Goal: Information Seeking & Learning: Compare options

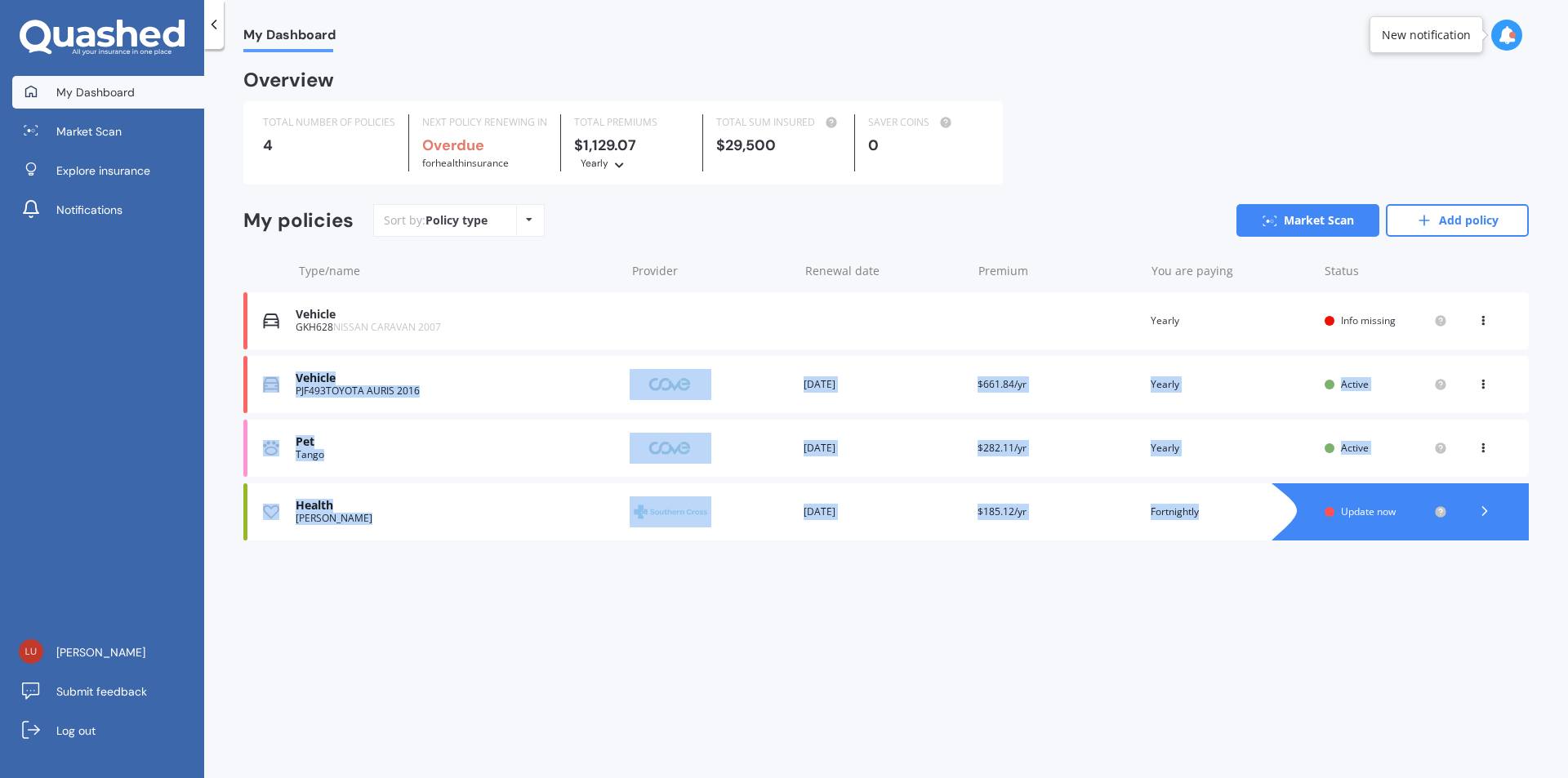
drag, startPoint x: 1496, startPoint y: 318, endPoint x: 1181, endPoint y: 541, distance: 385.9
click at [1204, 538] on div "Vehicle GKH628 NISSAN CARAVAN 2007 Renewal date Premium You are paying Yearly S…" at bounding box center [886, 416] width 1285 height 248
click at [1126, 663] on div "My Dashboard Overview TOTAL NUMBER OF POLICIES 4 NEXT POLICY RENEWING IN Overdu…" at bounding box center [886, 417] width 1364 height 729
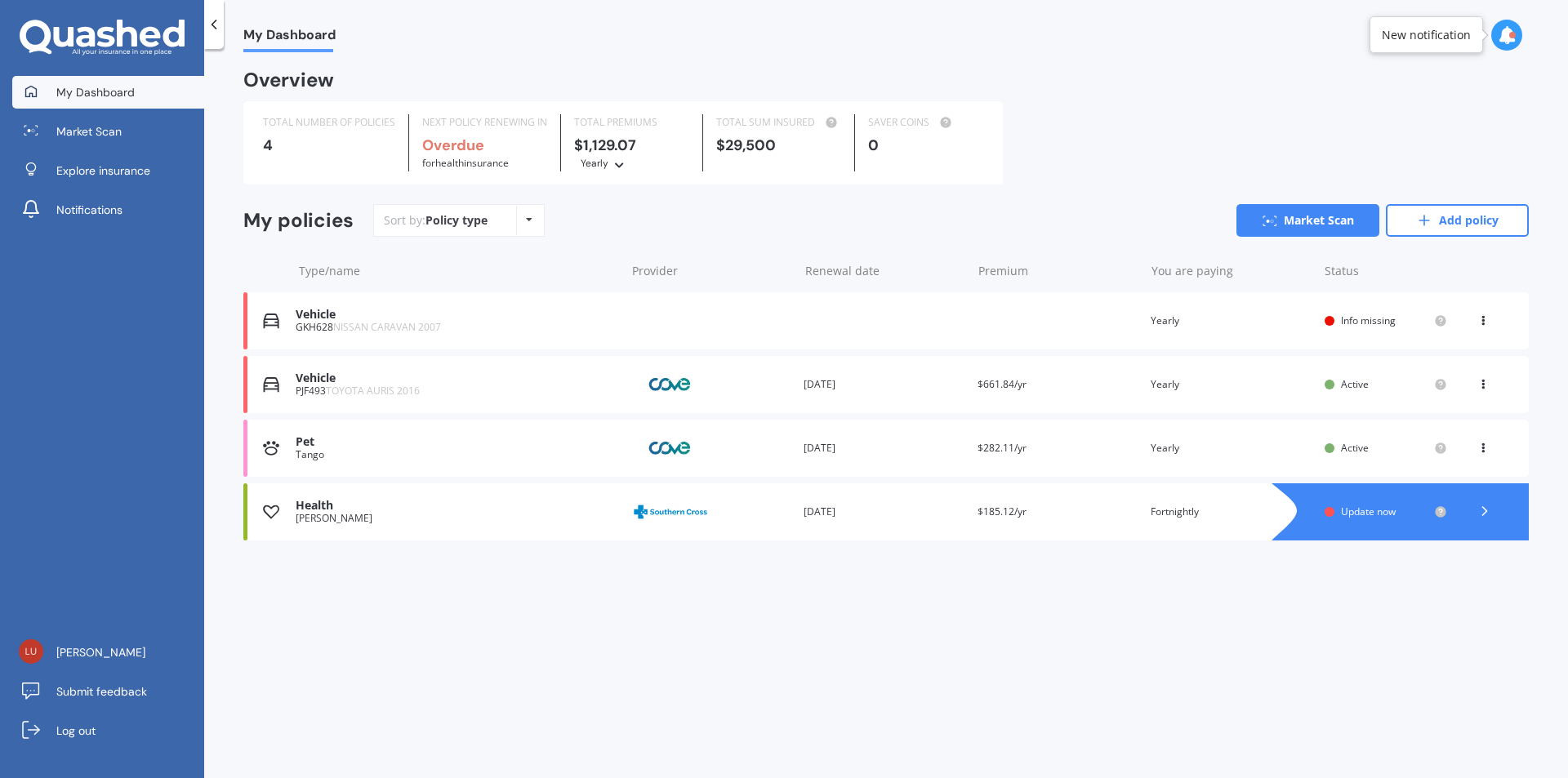
drag, startPoint x: 1113, startPoint y: 517, endPoint x: 1125, endPoint y: 533, distance: 20.0
click at [1125, 533] on div "Health [PERSON_NAME] Provider Renewal date [DATE] Premium $185.12/yr You are pa…" at bounding box center [886, 512] width 1285 height 57
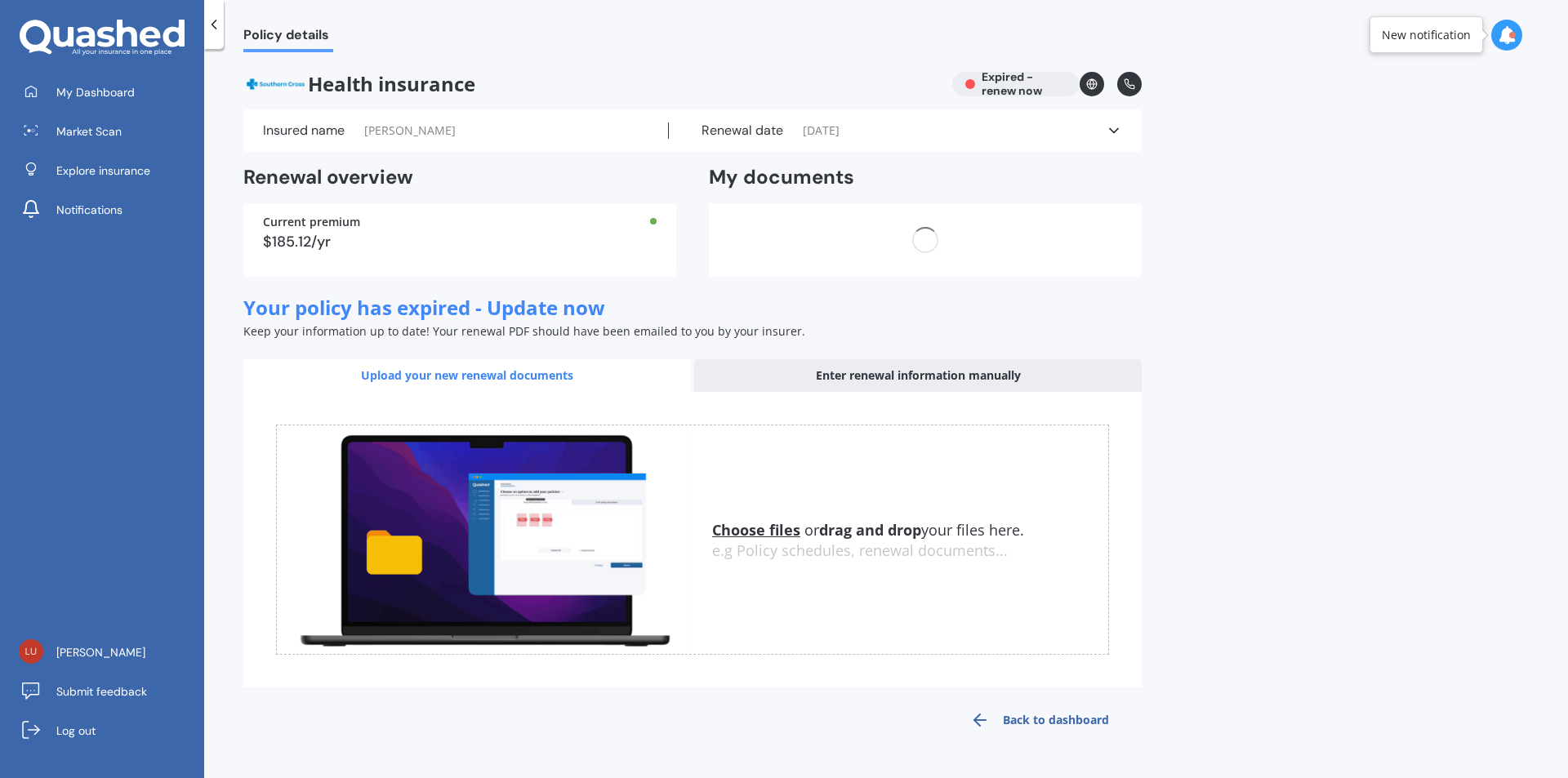
click at [224, 26] on div "Policy details" at bounding box center [279, 26] width 110 height 52
click at [221, 26] on icon at bounding box center [214, 25] width 16 height 16
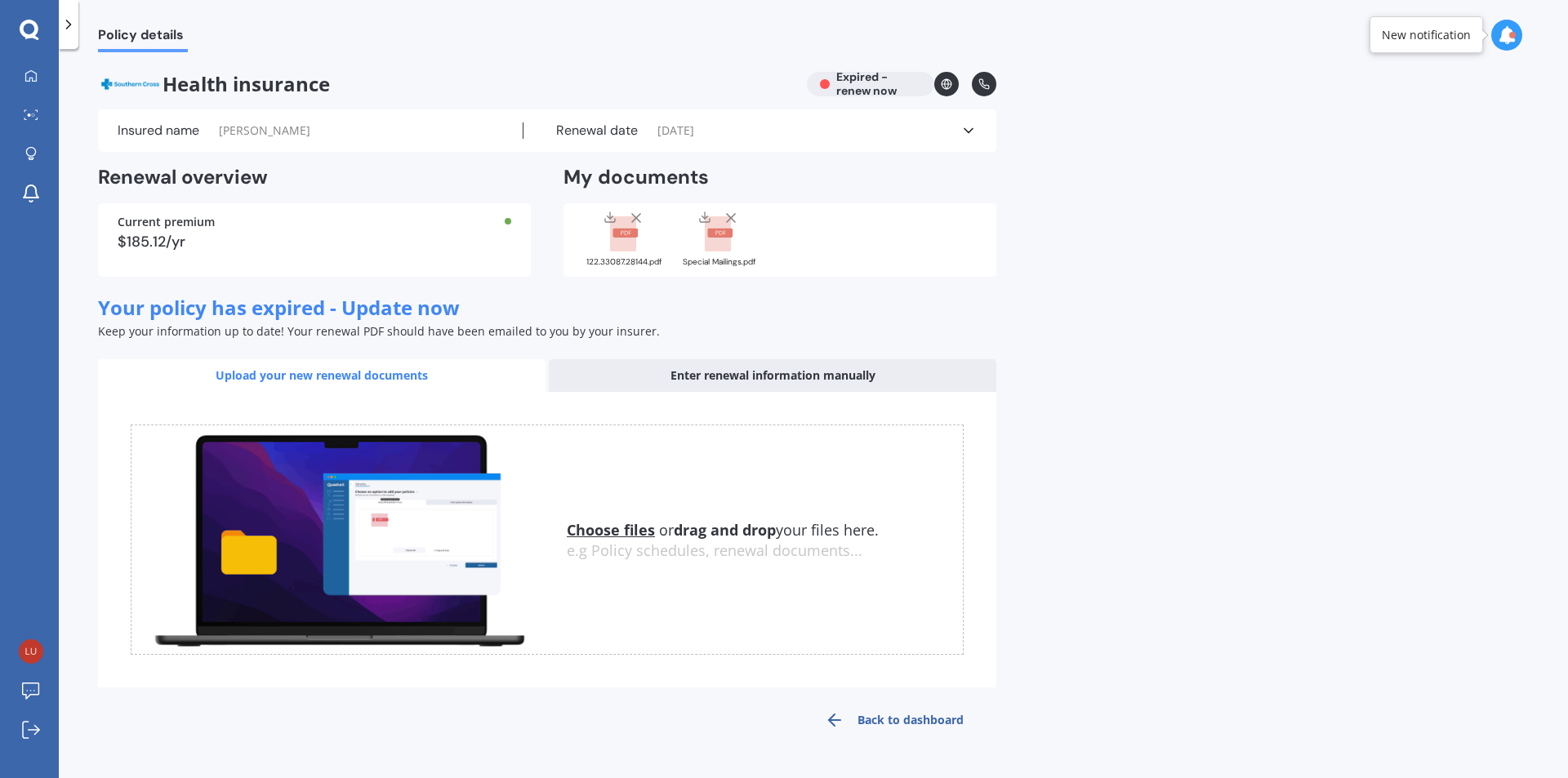
click at [646, 500] on div "Choose files or drag and drop your files here. Choose files or photos e.g Polic…" at bounding box center [547, 540] width 833 height 231
click at [641, 527] on u "Choose files" at bounding box center [611, 530] width 88 height 20
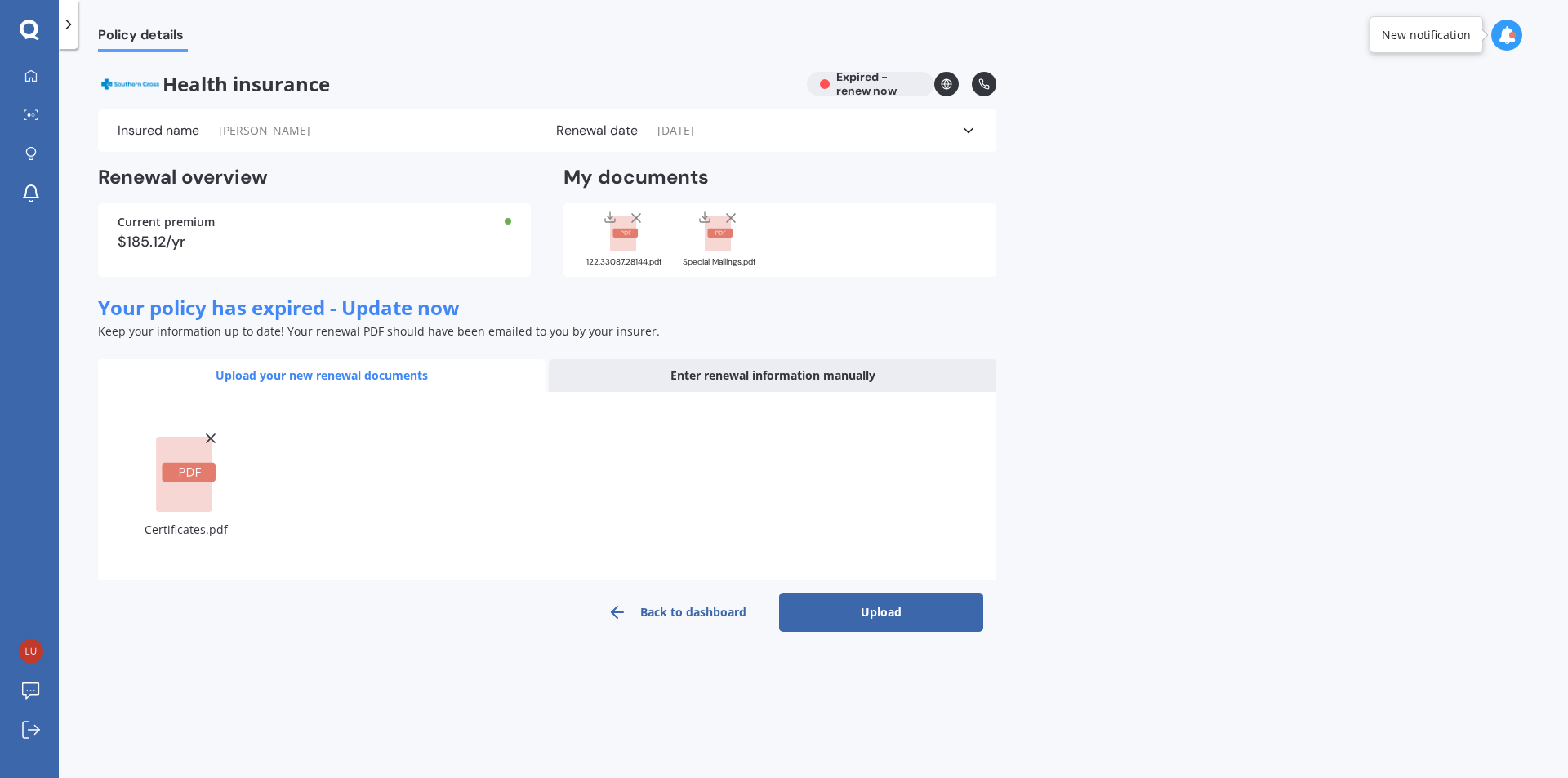
click at [817, 611] on button "Upload" at bounding box center [881, 613] width 204 height 39
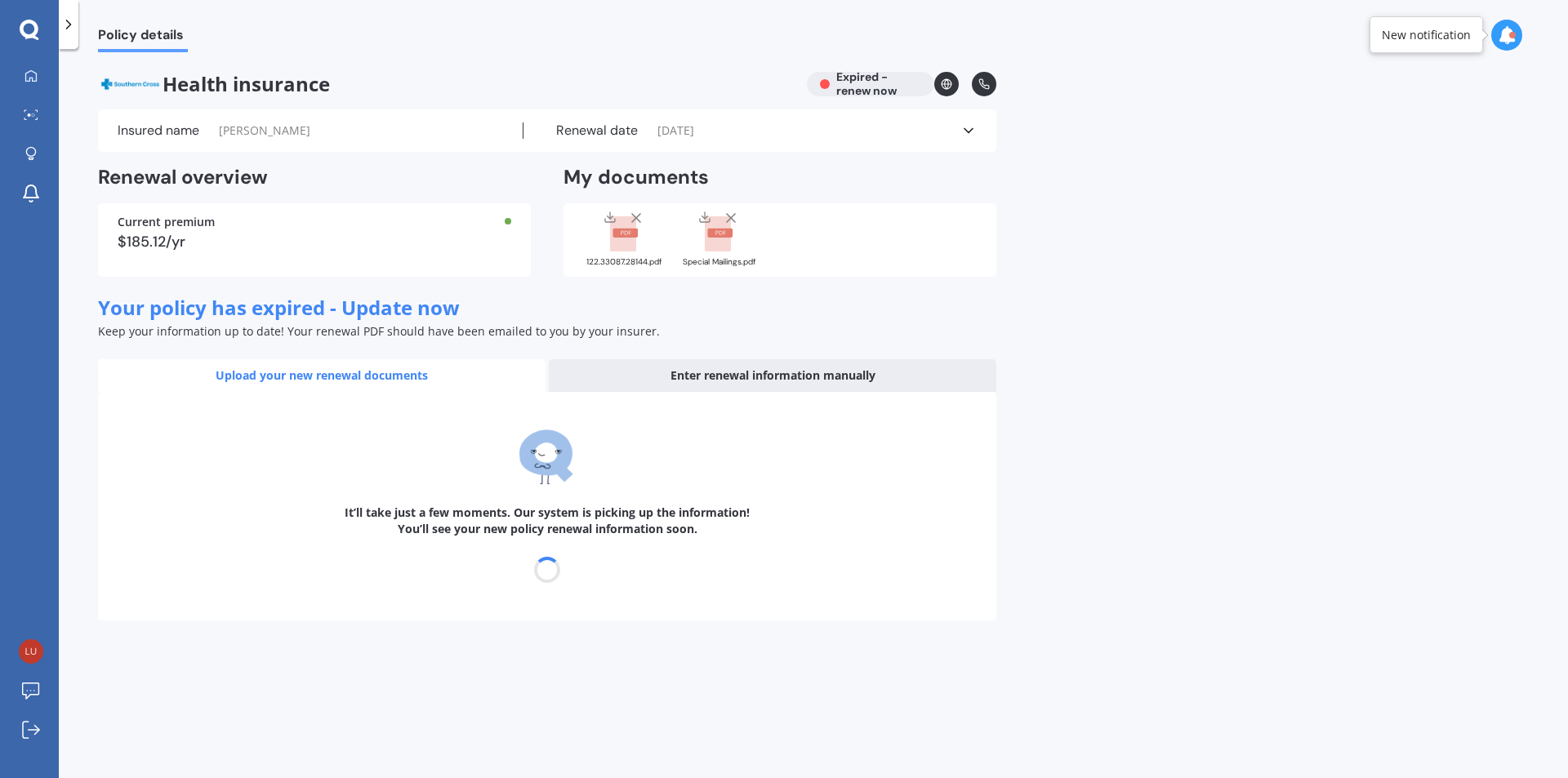
select select "25"
select select "07"
select select "2026"
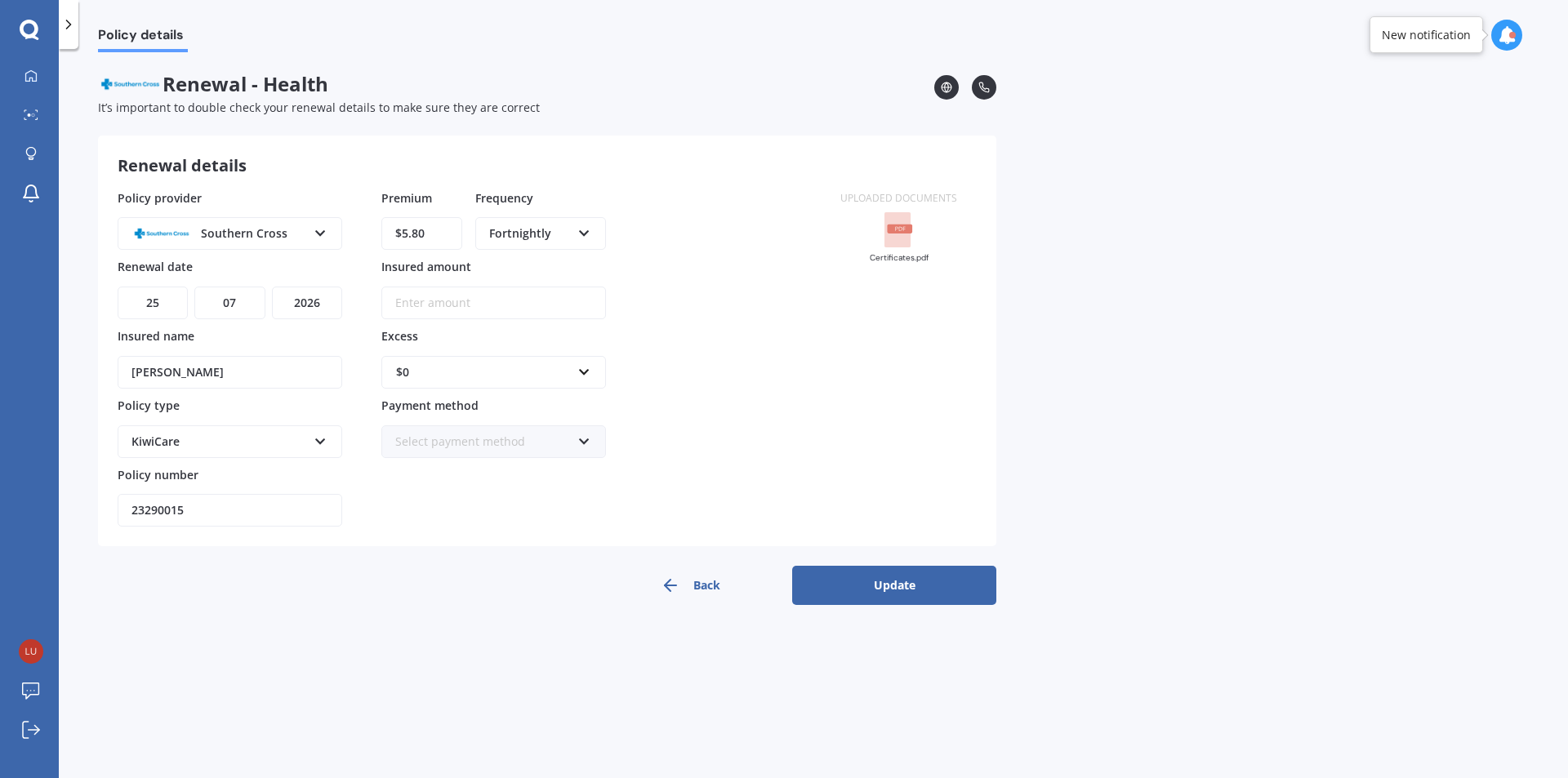
click at [499, 310] on input "Insured amount" at bounding box center [494, 303] width 224 height 33
drag, startPoint x: 459, startPoint y: 314, endPoint x: 273, endPoint y: 297, distance: 186.8
click at [273, 297] on div "Policy provider Southern Cross AA AIA AMP ASB Accuro BNZ Other Partners Life So…" at bounding box center [469, 358] width 703 height 338
drag, startPoint x: 444, startPoint y: 308, endPoint x: 299, endPoint y: 303, distance: 145.1
click at [319, 305] on div "Policy provider Southern Cross AA AIA AMP ASB Accuro BNZ Other Partners Life So…" at bounding box center [469, 358] width 703 height 338
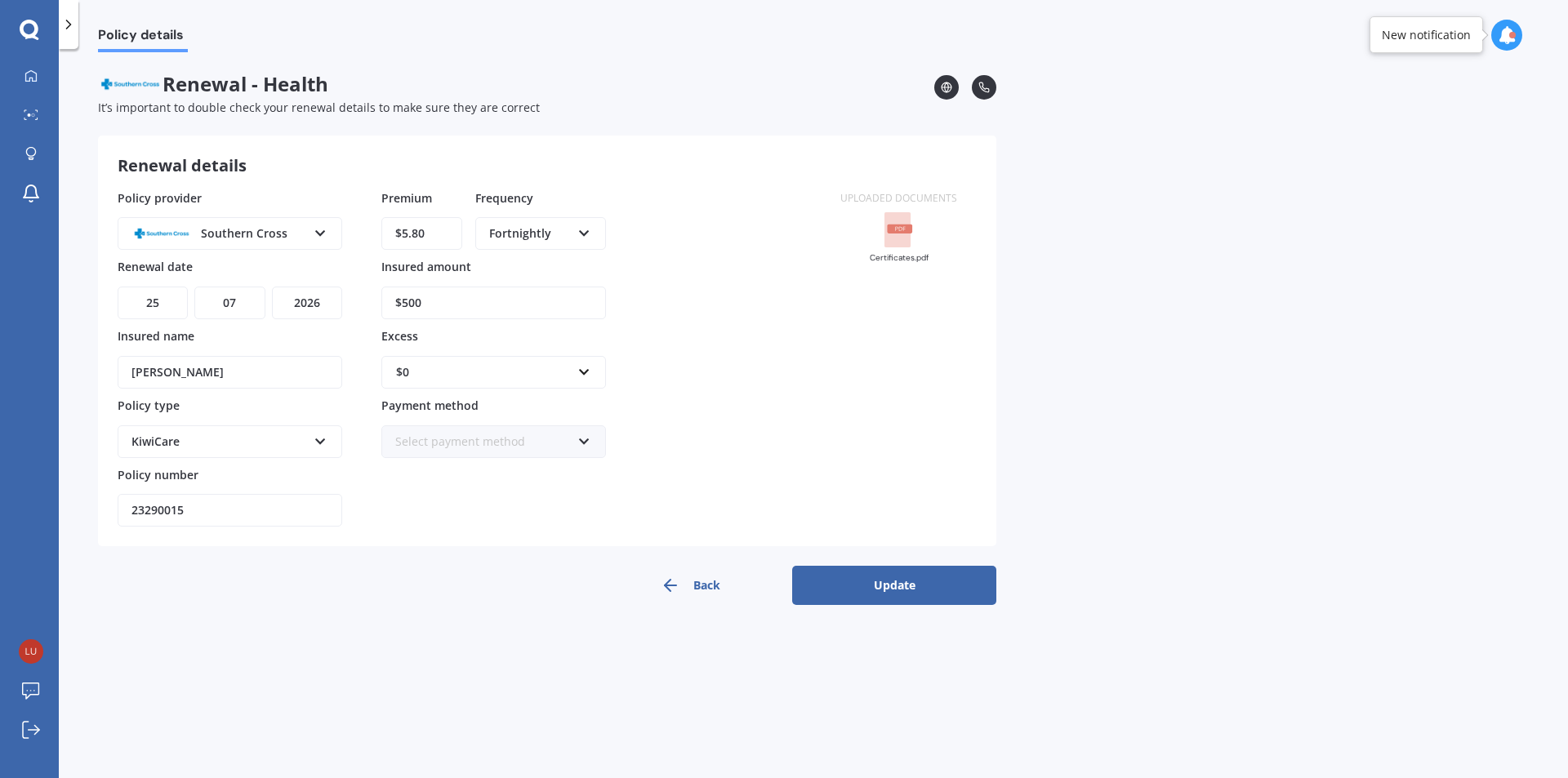
drag, startPoint x: 745, startPoint y: 364, endPoint x: 727, endPoint y: 366, distance: 18.1
click at [746, 364] on div "Policy provider Southern Cross AA AIA AMP ASB Accuro BNZ Other Partners Life So…" at bounding box center [469, 358] width 703 height 338
click at [514, 312] on input "$500" at bounding box center [494, 303] width 224 height 33
type input "$500"
drag, startPoint x: 544, startPoint y: 315, endPoint x: 294, endPoint y: 312, distance: 250.0
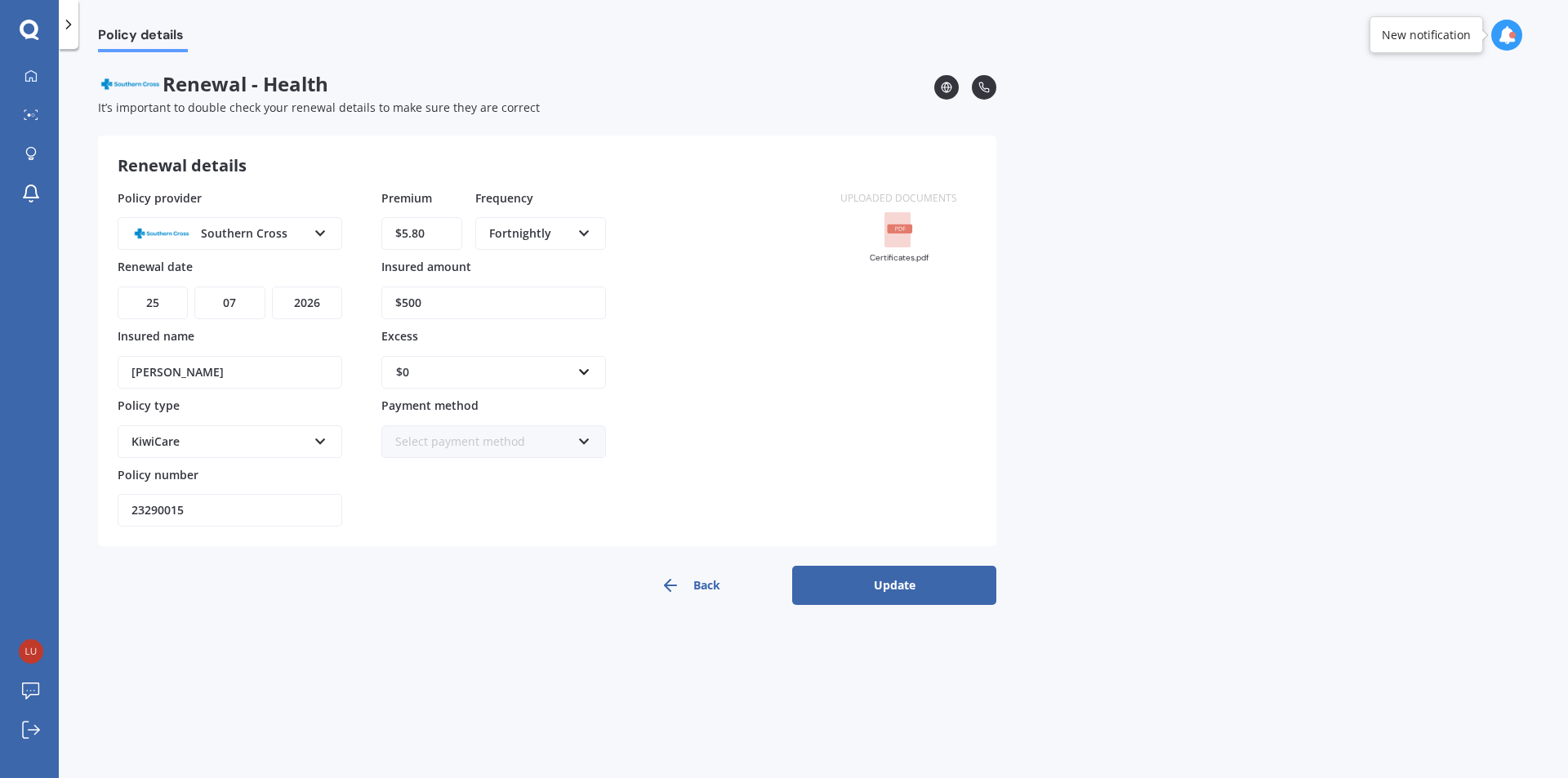
click at [292, 311] on div "Policy provider Southern Cross AA AIA AMP ASB Accuro BNZ Other Partners Life So…" at bounding box center [469, 358] width 703 height 338
drag, startPoint x: 598, startPoint y: 350, endPoint x: 655, endPoint y: 434, distance: 101.5
click at [600, 350] on div "$0 $0 $250 $500 $1,000 $2,000" at bounding box center [494, 362] width 224 height 53
click at [707, 581] on button "Back" at bounding box center [690, 586] width 204 height 39
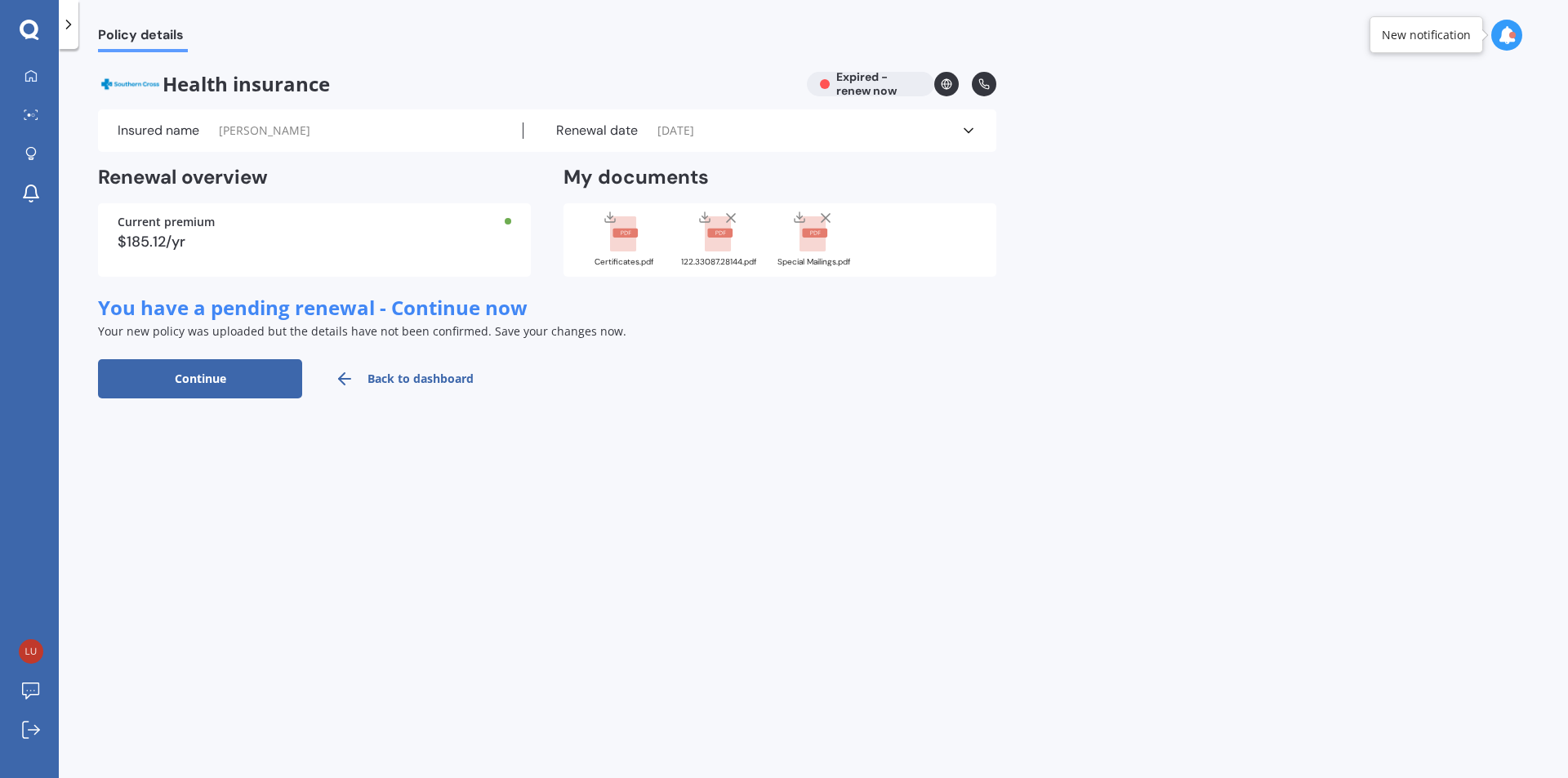
click at [266, 378] on button "Continue" at bounding box center [200, 379] width 204 height 39
select select "25"
select select "07"
select select "2026"
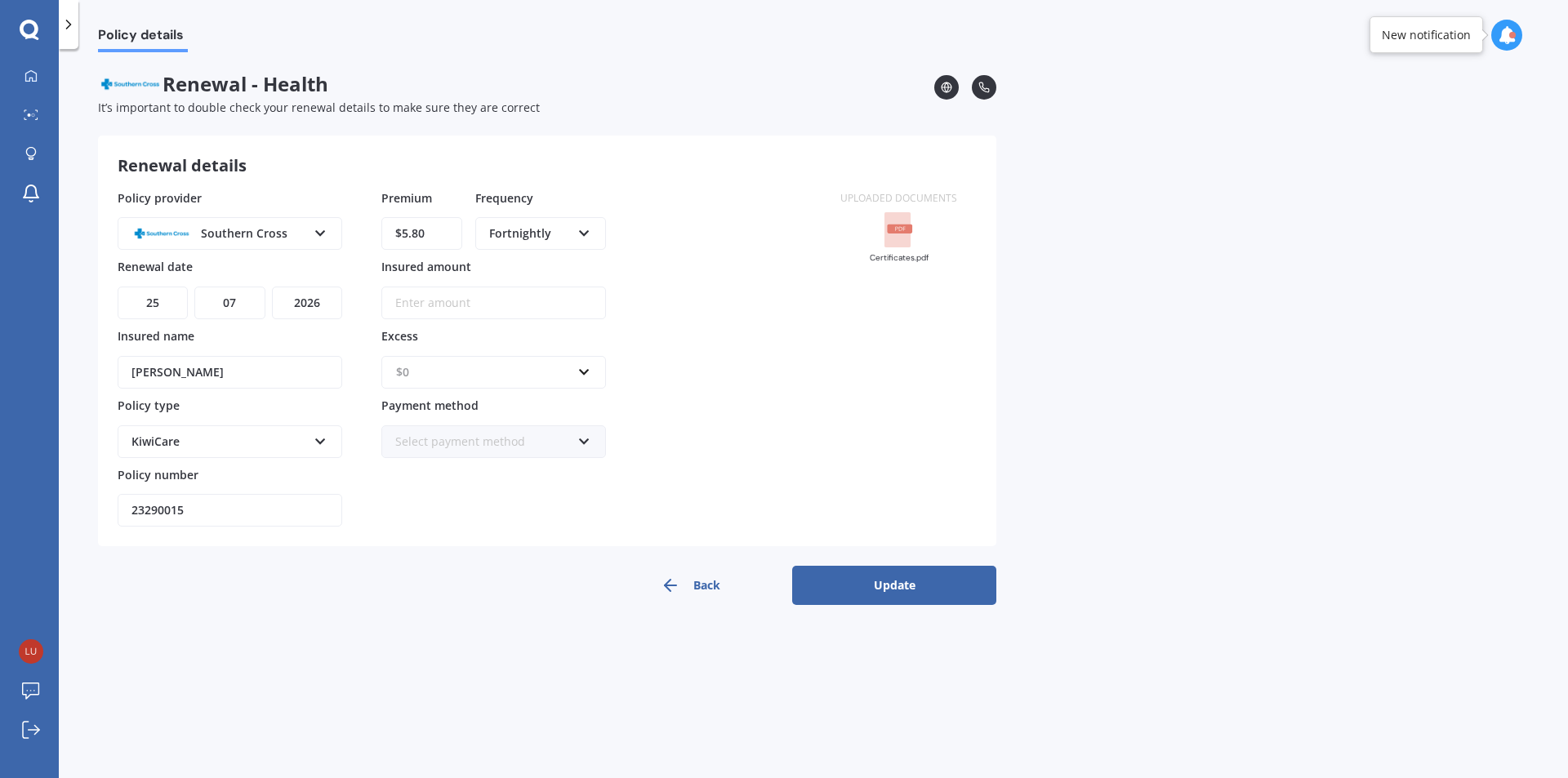
click at [456, 359] on input "text" at bounding box center [488, 373] width 210 height 31
click at [465, 469] on div "$500" at bounding box center [494, 463] width 223 height 30
click at [828, 575] on button "Update" at bounding box center [894, 586] width 204 height 39
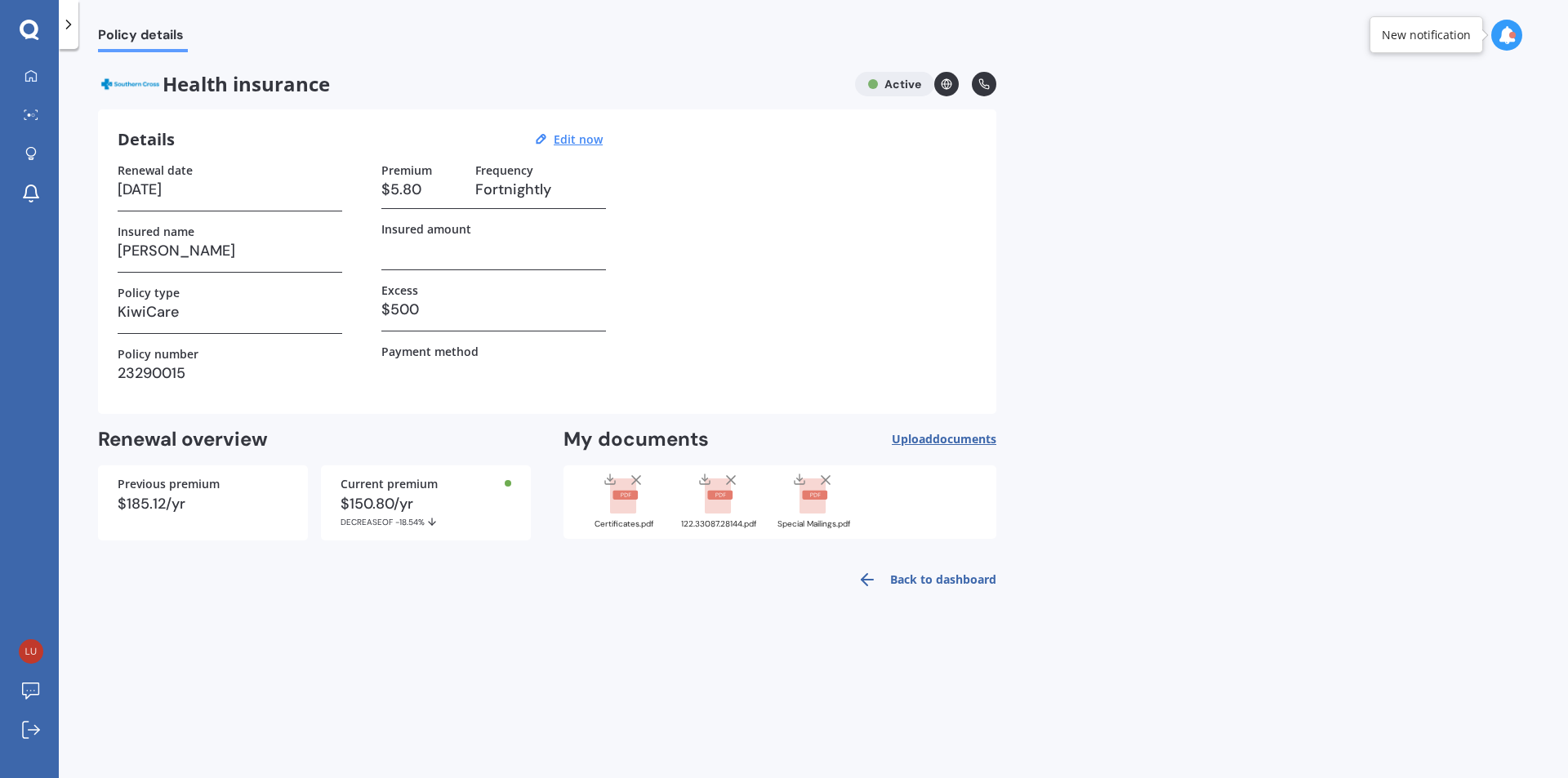
click at [946, 578] on link "Back to dashboard" at bounding box center [922, 580] width 148 height 39
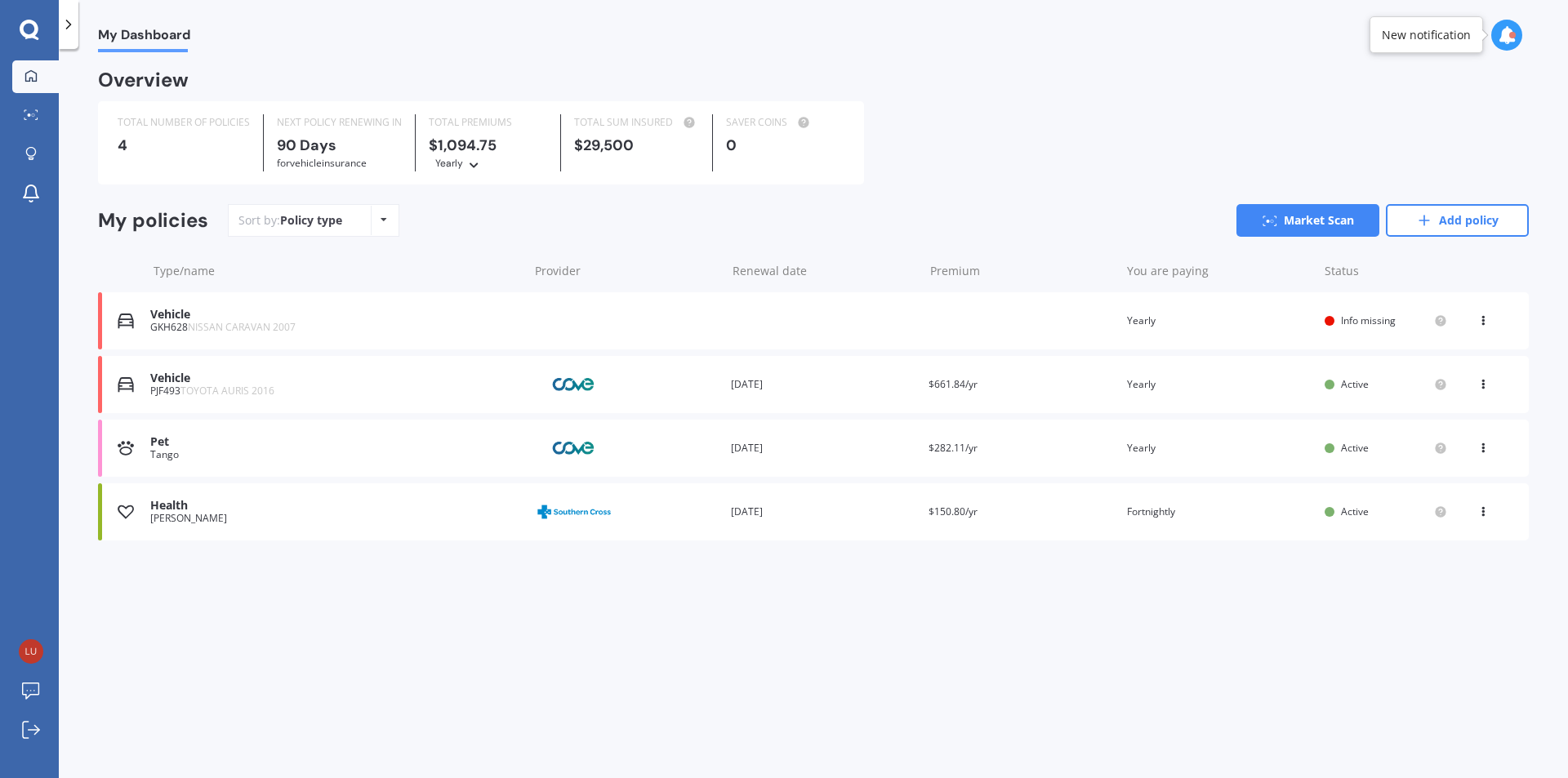
click at [1479, 324] on div "View option View policy Delete" at bounding box center [1484, 321] width 15 height 16
click at [1448, 389] on div "Delete" at bounding box center [1447, 385] width 161 height 33
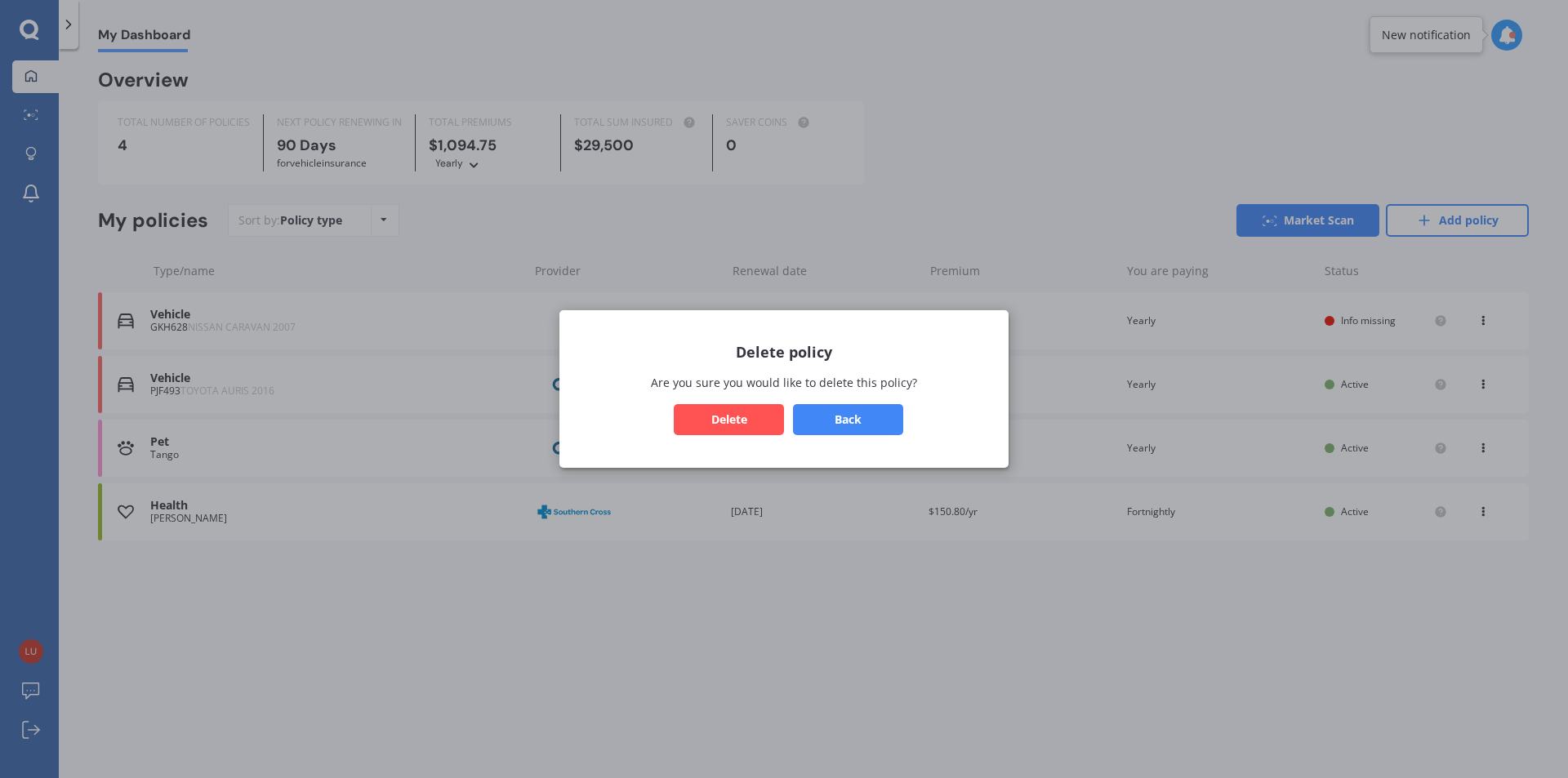
click at [655, 434] on div "Back Delete" at bounding box center [784, 419] width 410 height 31
click at [676, 427] on button "Delete" at bounding box center [728, 419] width 111 height 31
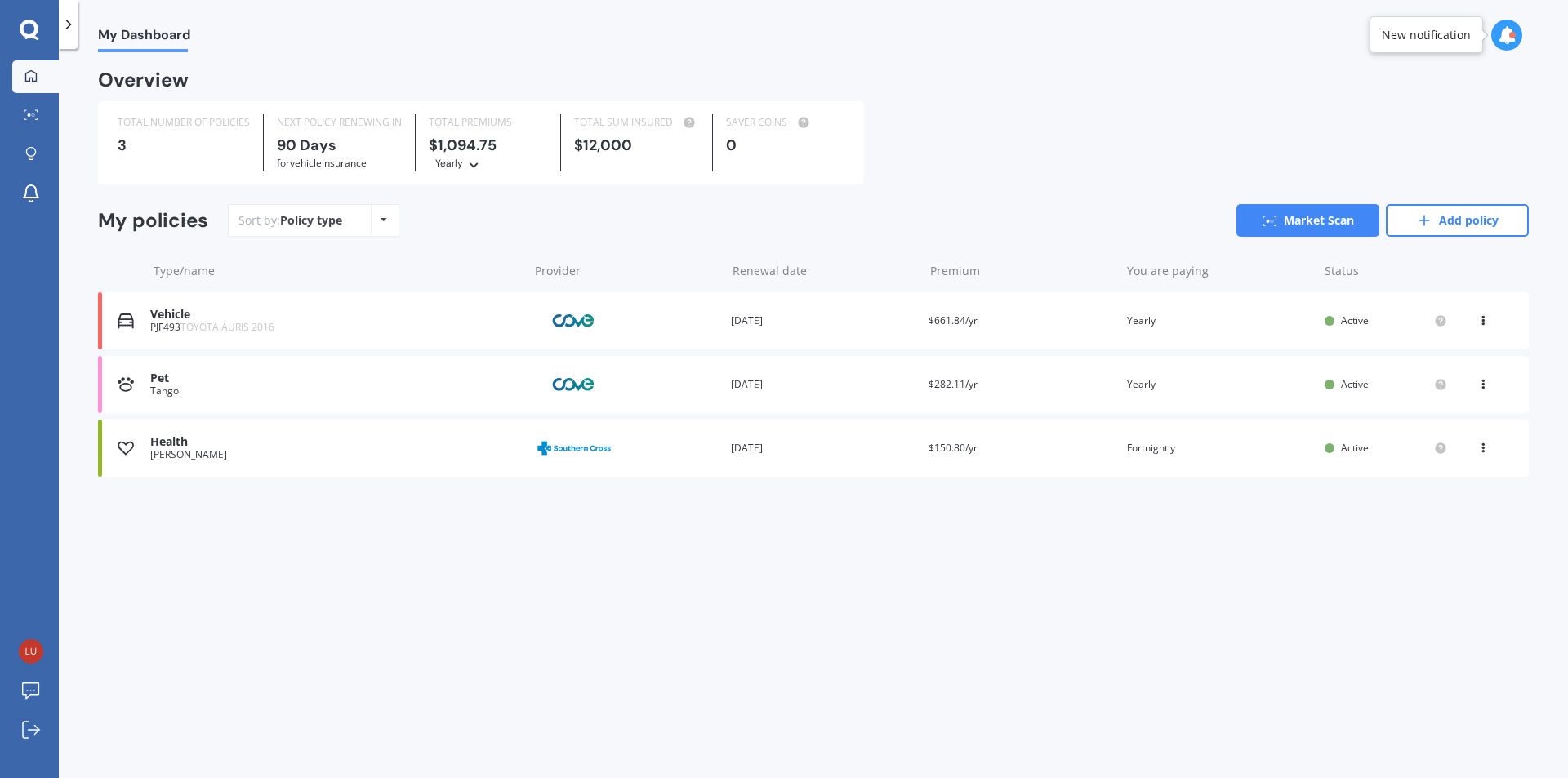
click at [466, 170] on div "Yearly Yearly Six-Monthly Quarterly Monthly Fortnightly Weekly" at bounding box center [459, 162] width 48 height 18
drag, startPoint x: 911, startPoint y: 195, endPoint x: 1308, endPoint y: 263, distance: 402.8
click at [948, 224] on div "Overview TOTAL NUMBER OF POLICIES 3 NEXT POLICY RENEWING [DATE] for Vehicle ins…" at bounding box center [813, 294] width 1431 height 444
click at [1309, 229] on link "Market Scan" at bounding box center [1307, 220] width 143 height 33
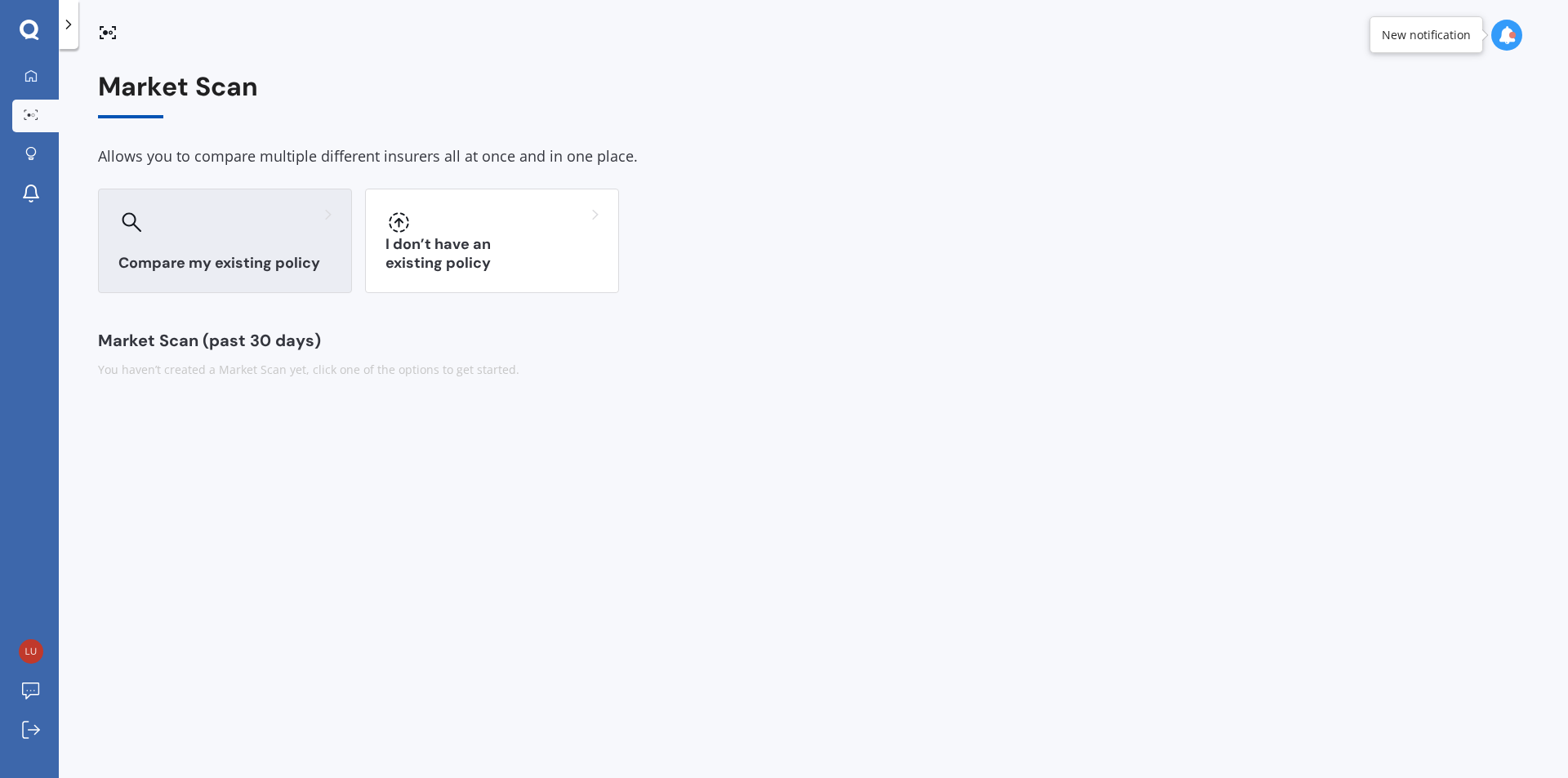
click at [289, 251] on div "Compare my existing policy" at bounding box center [225, 241] width 254 height 105
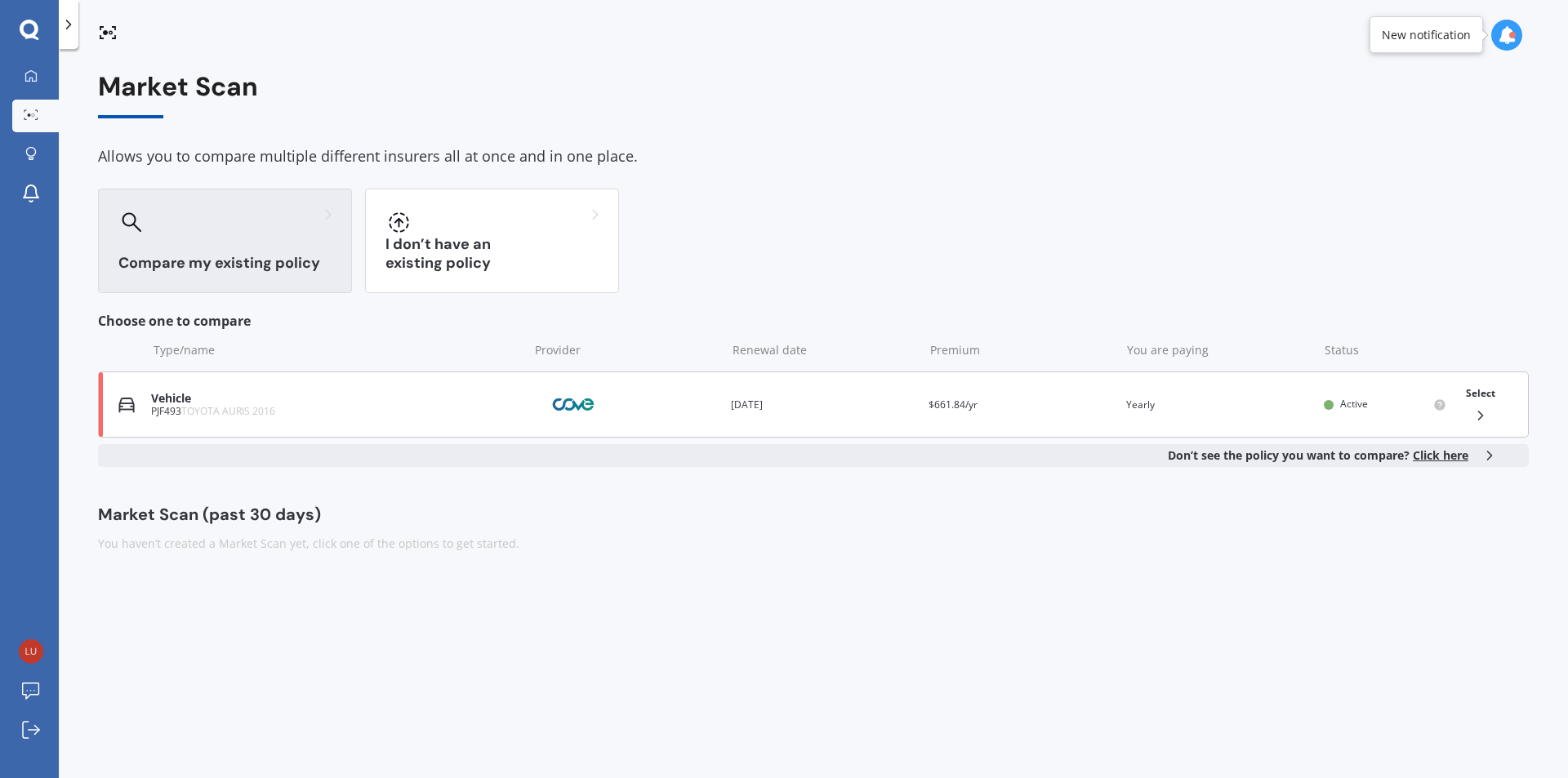
click at [360, 427] on div "Vehicle PJF493 TOYOTA AURIS 2016 Provider Renewal date [DATE] Premium $661.84/y…" at bounding box center [813, 405] width 1431 height 66
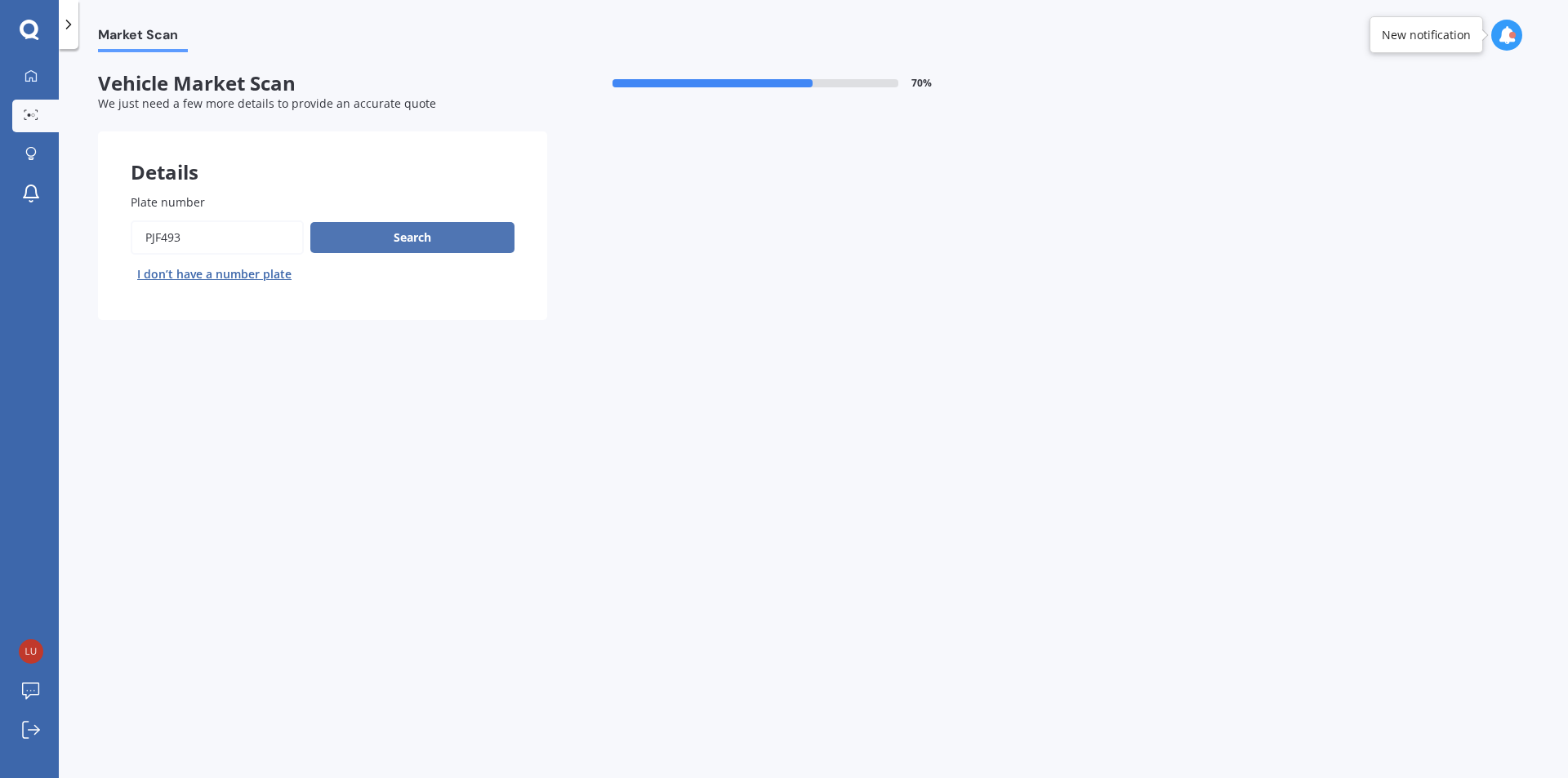
click at [400, 234] on button "Search" at bounding box center [412, 237] width 204 height 31
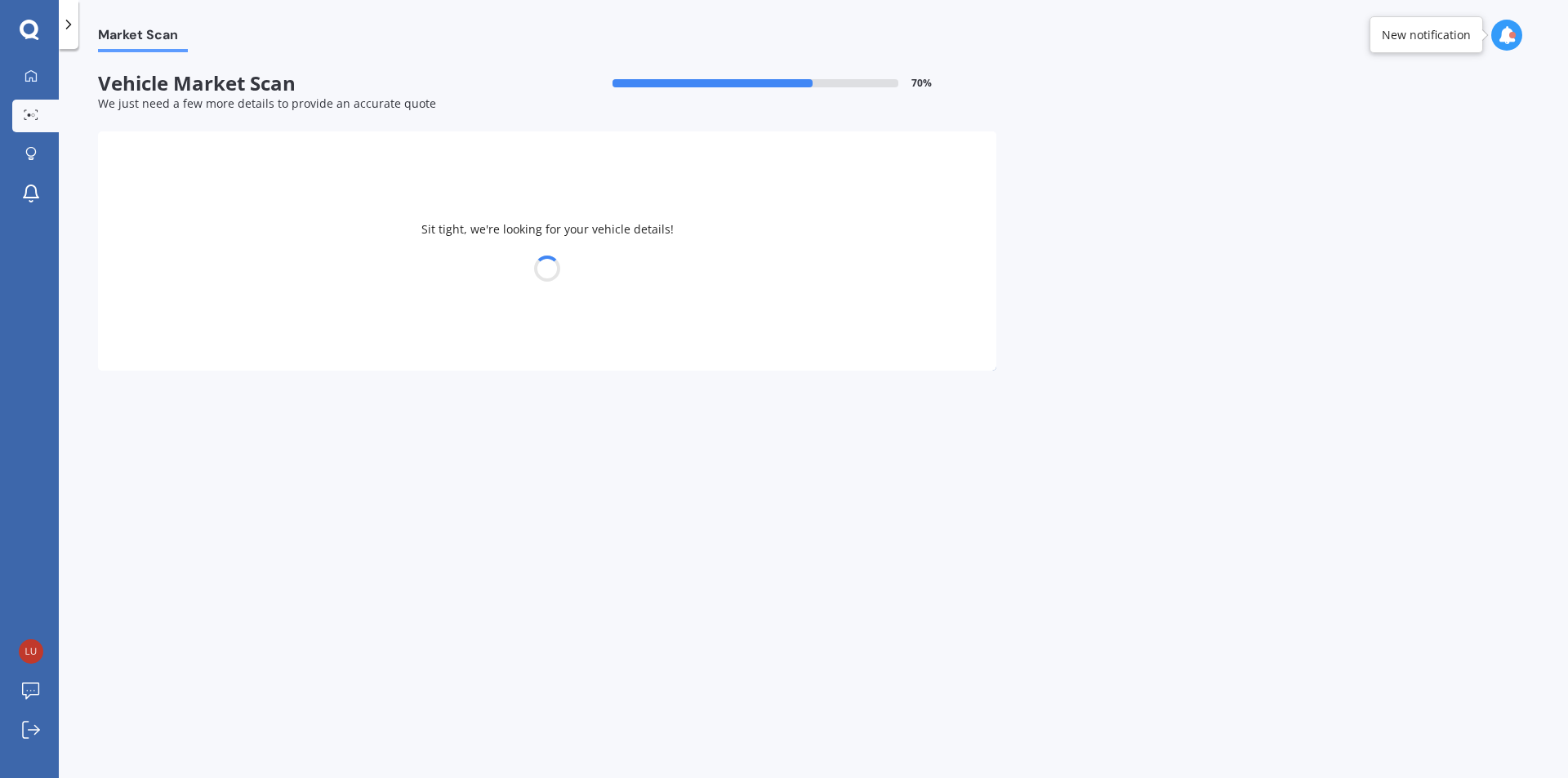
select select "TOYOTA"
select select "AURIS"
select select "20"
select select "09"
select select "1996"
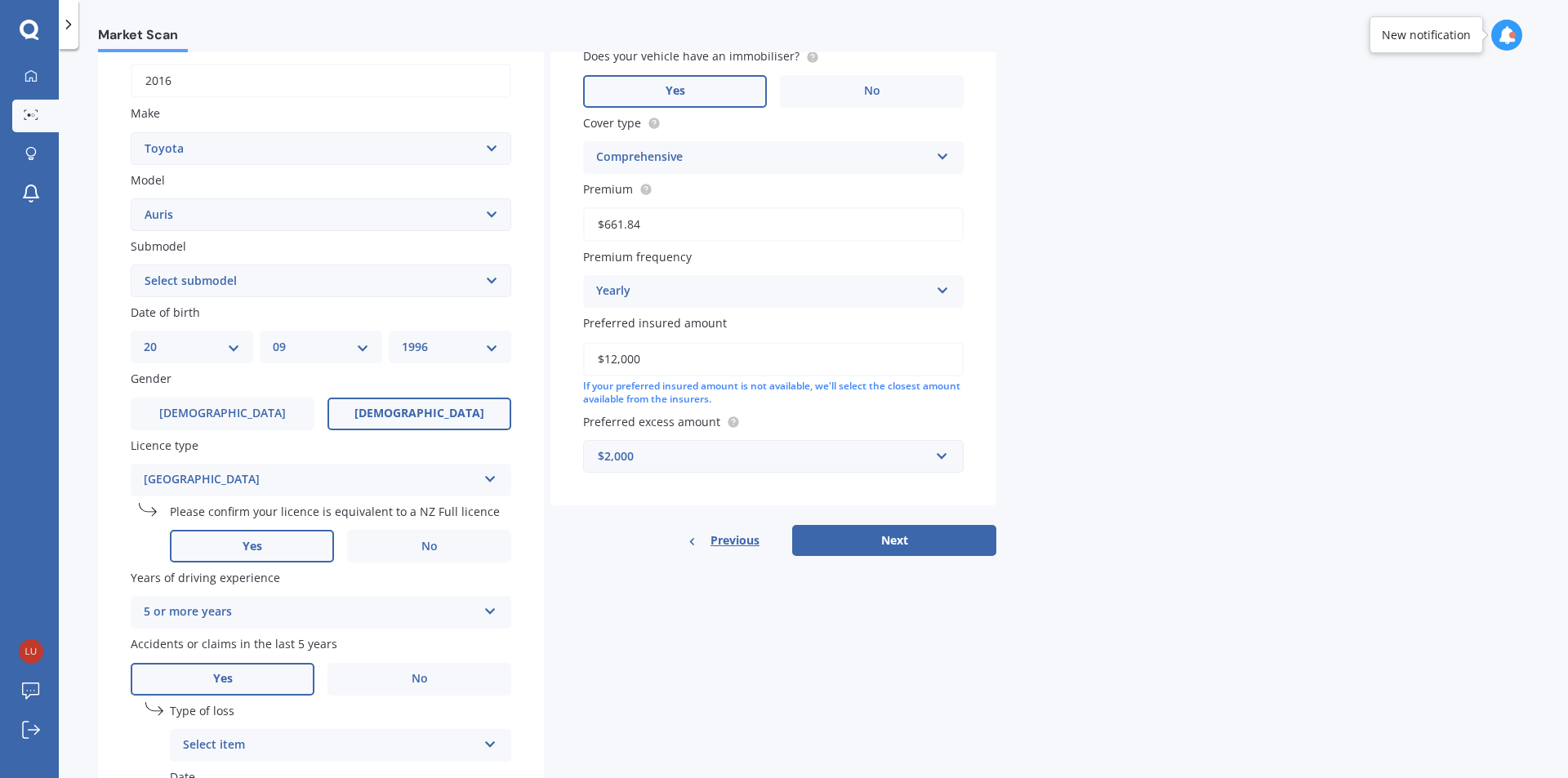
scroll to position [408, 0]
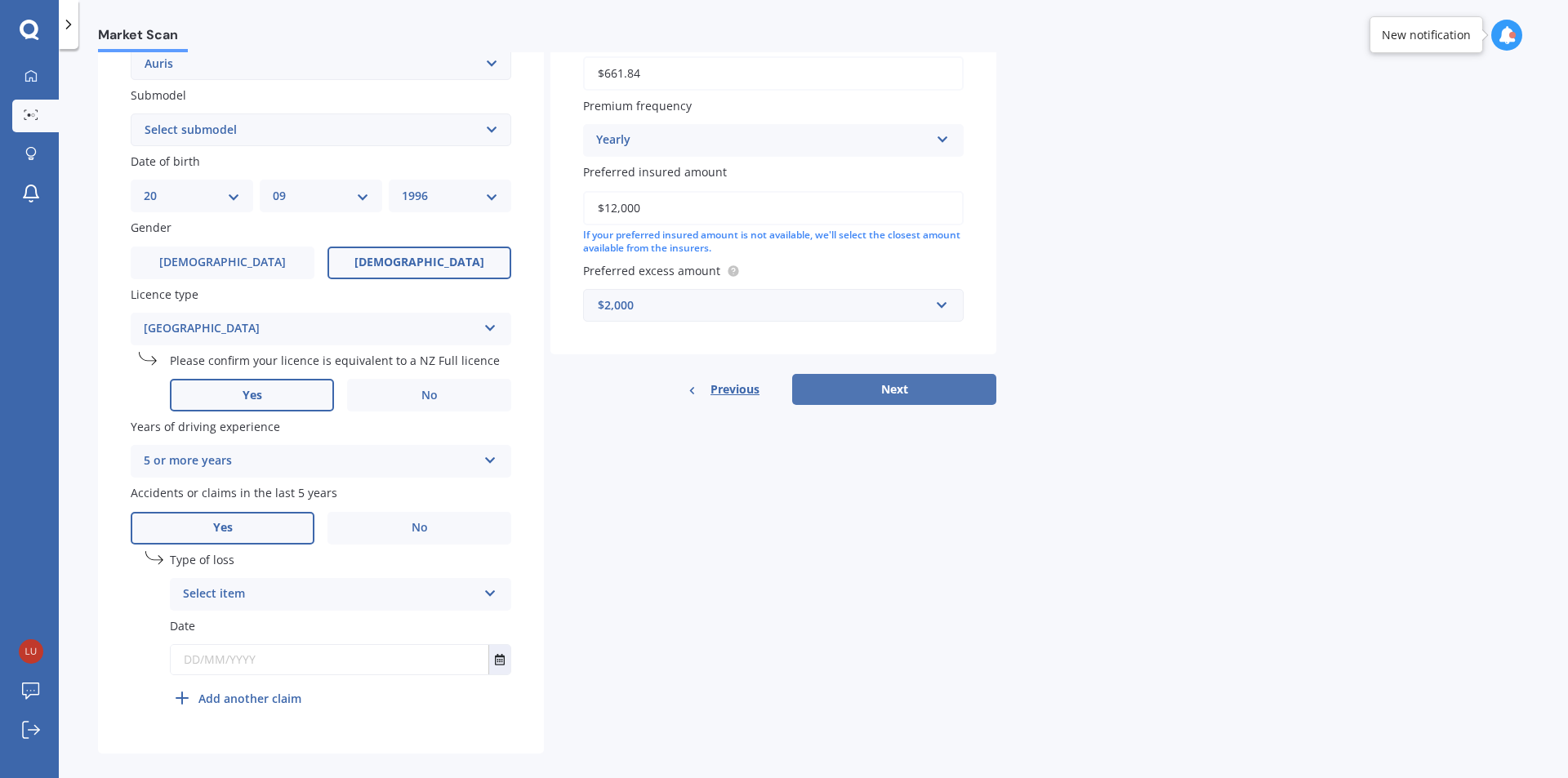
click at [833, 396] on button "Next" at bounding box center [894, 390] width 204 height 31
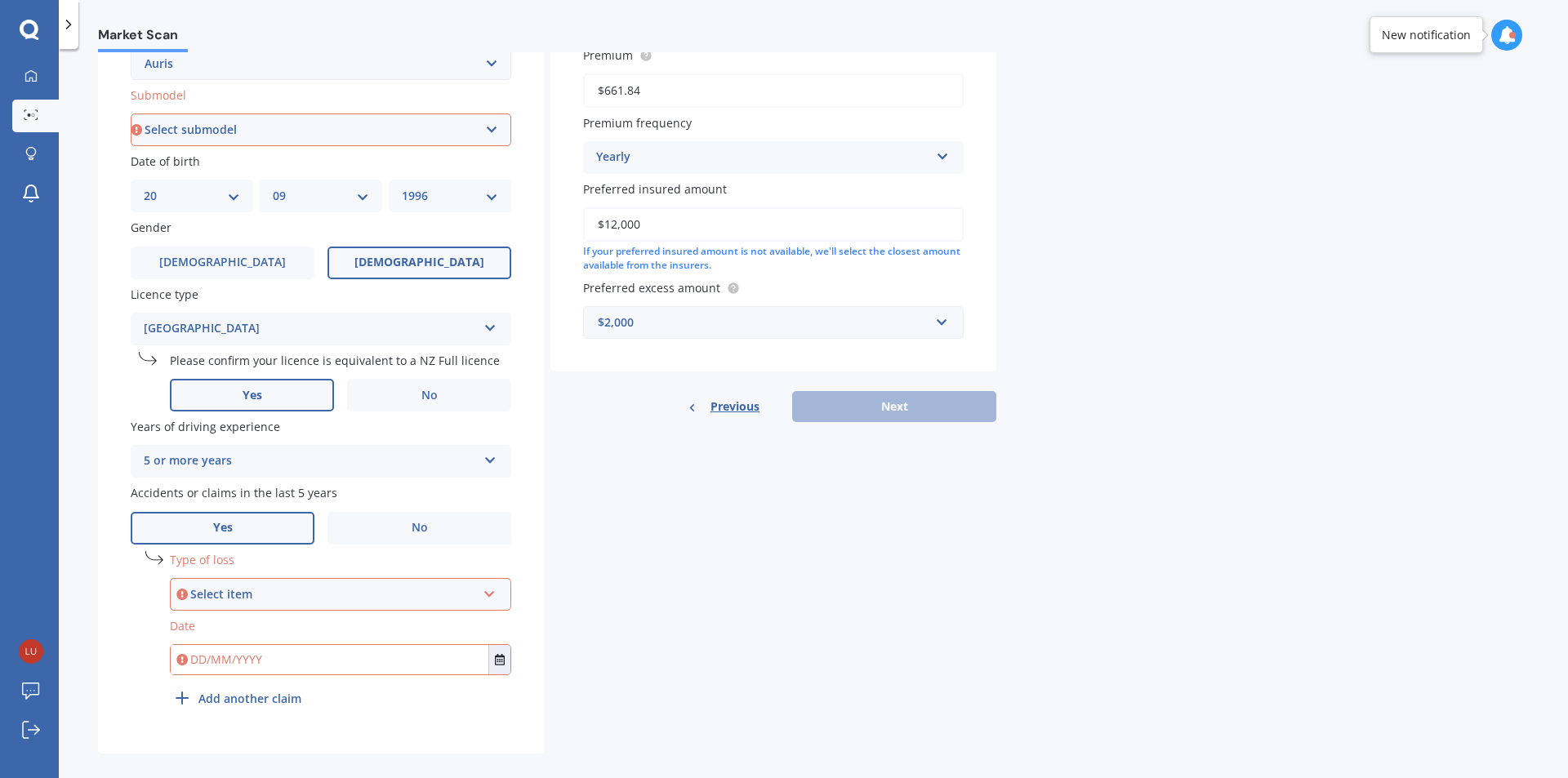
click at [342, 143] on select "Select submodel (All)" at bounding box center [321, 130] width 381 height 33
select select "(ALL)"
click at [131, 114] on select "Select submodel (All)" at bounding box center [321, 130] width 381 height 33
click at [338, 602] on div "Select item" at bounding box center [333, 595] width 286 height 18
click at [330, 626] on div "At fault accident" at bounding box center [340, 626] width 338 height 29
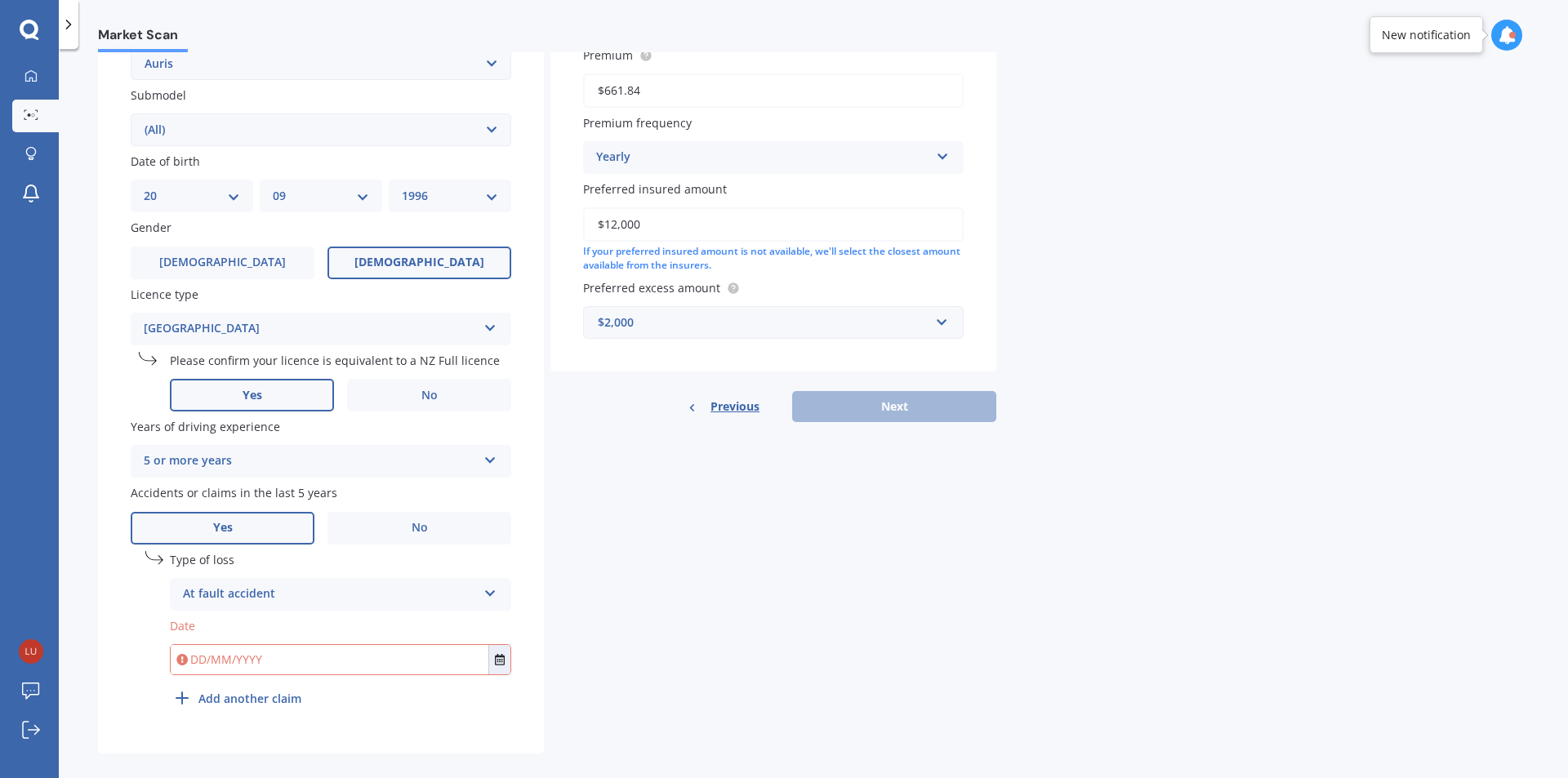
click at [329, 639] on div "Date" at bounding box center [340, 646] width 342 height 58
click at [321, 648] on input "text" at bounding box center [329, 660] width 318 height 29
type input "[DATE]"
click at [718, 655] on div "Details Plate number Search I don’t have a number plate Year [DATE] Make Select…" at bounding box center [547, 238] width 899 height 1030
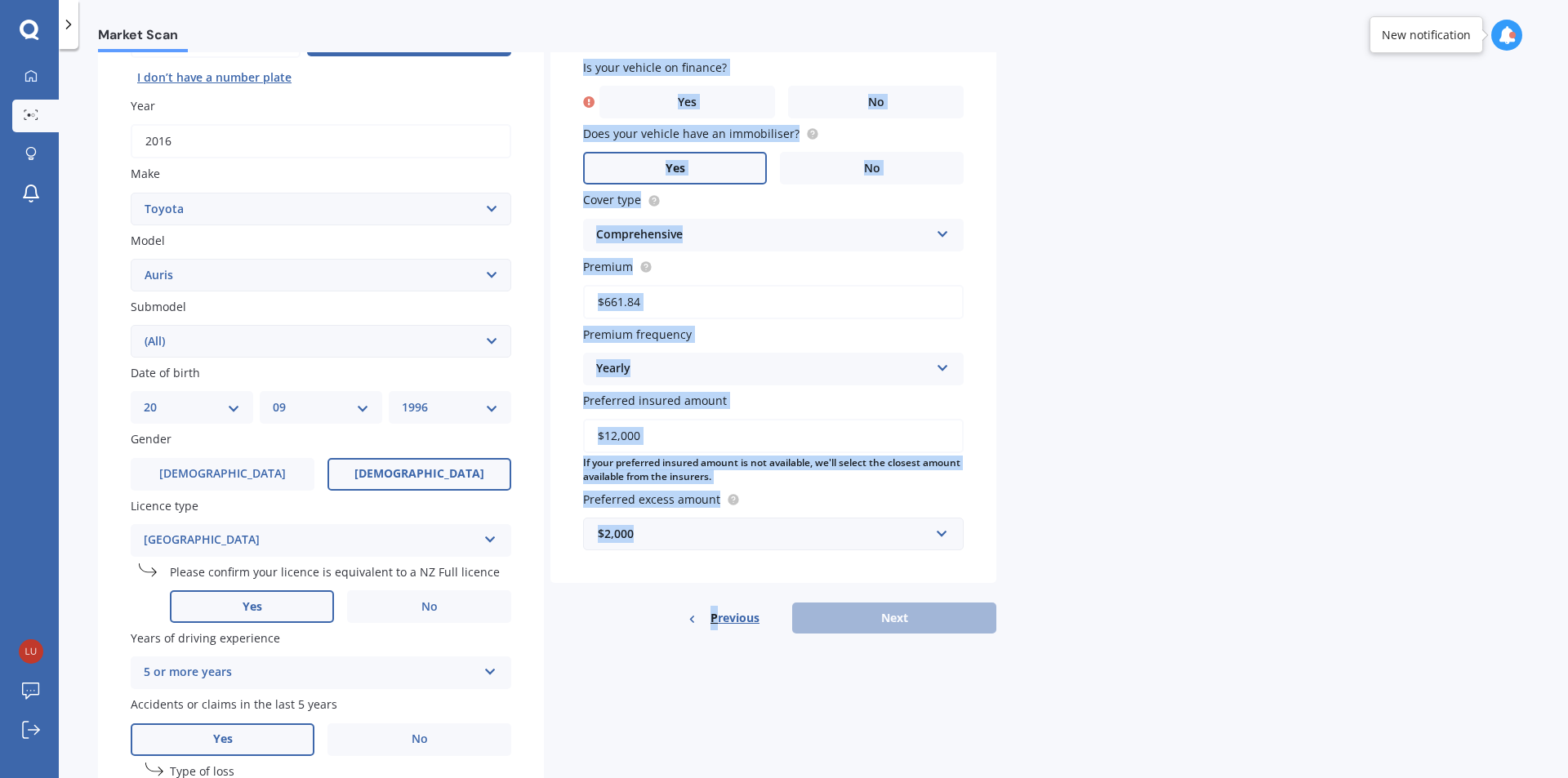
scroll to position [112, 0]
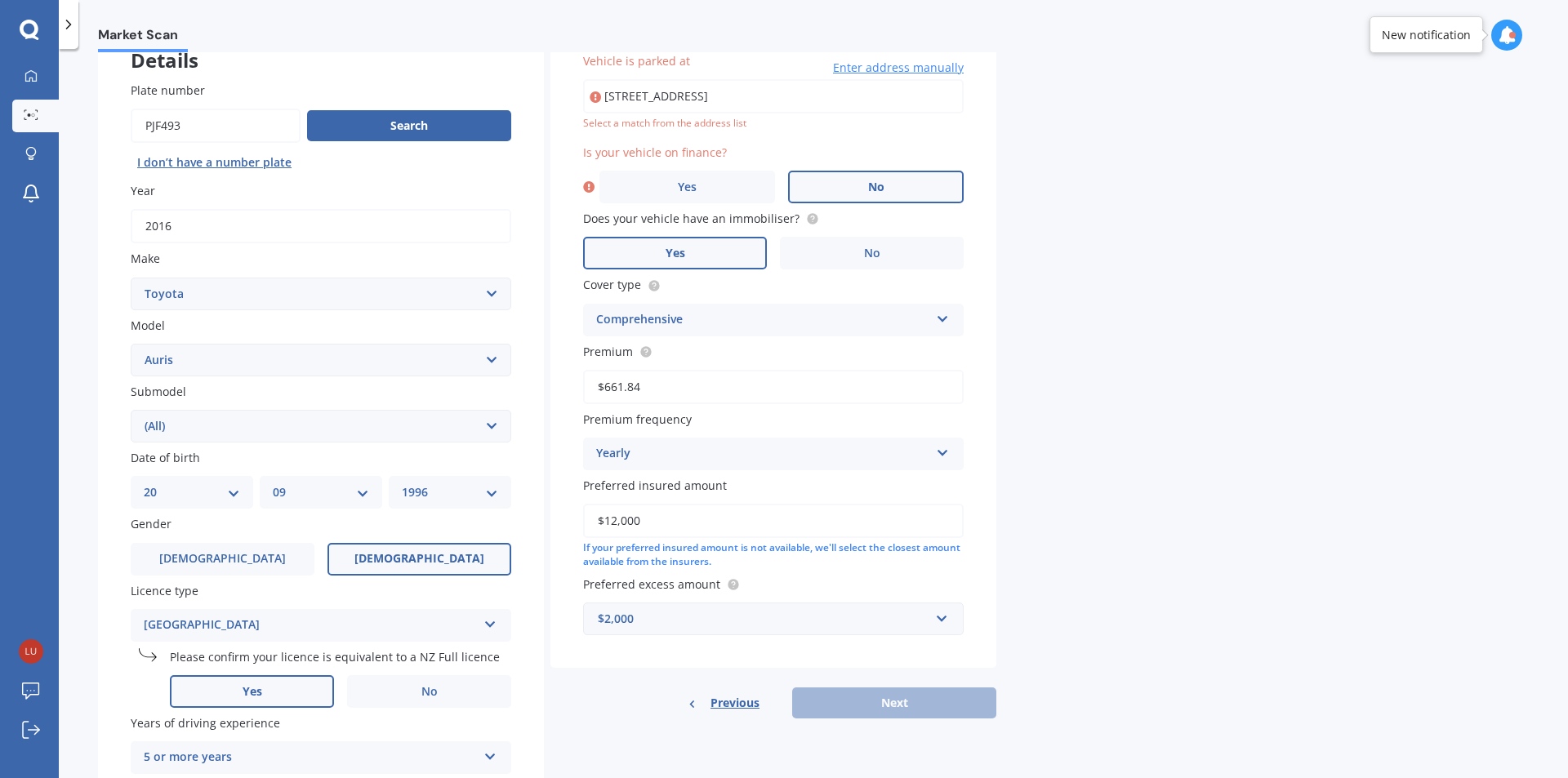
click at [862, 183] on label "No" at bounding box center [876, 187] width 175 height 33
click at [0, 0] on input "No" at bounding box center [0, 0] width 0 height 0
click at [900, 106] on input "[STREET_ADDRESS]" at bounding box center [773, 97] width 381 height 34
type input "[STREET_ADDRESS]"
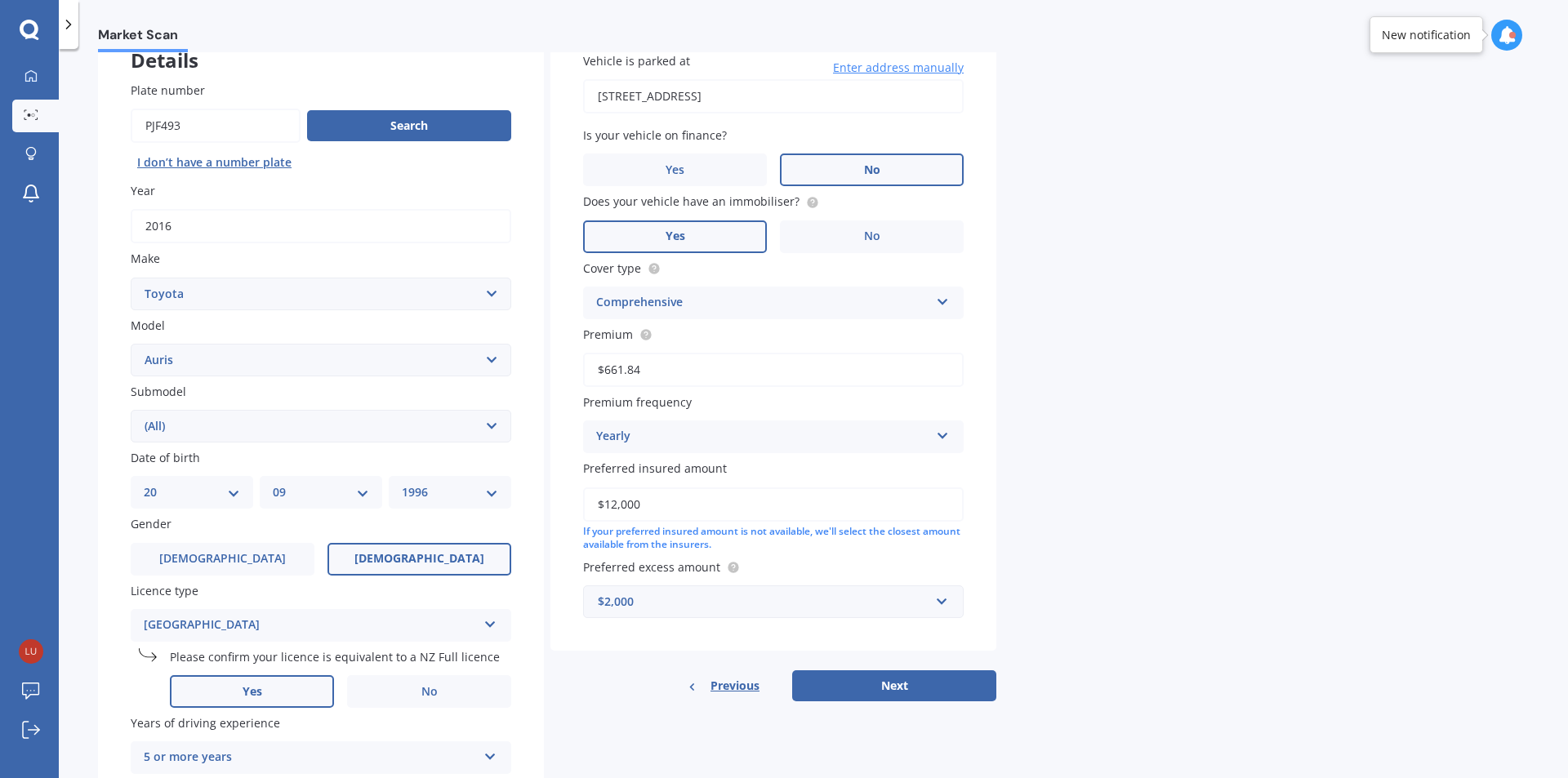
drag, startPoint x: 877, startPoint y: 684, endPoint x: 875, endPoint y: 699, distance: 15.1
click at [877, 685] on button "Next" at bounding box center [894, 685] width 204 height 31
select select "20"
select select "09"
select select "1996"
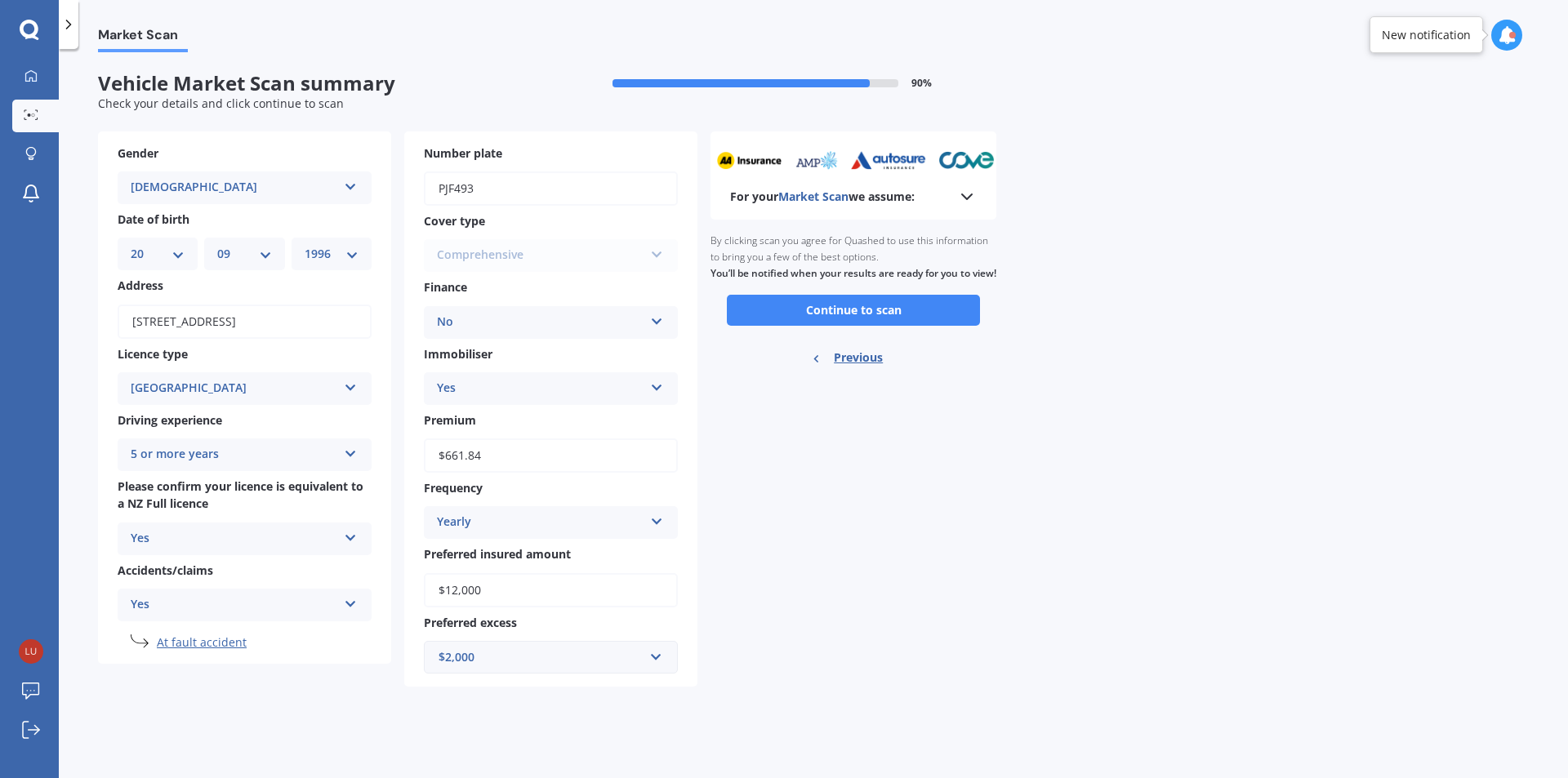
scroll to position [0, 0]
click at [824, 326] on button "Continue to scan" at bounding box center [853, 310] width 253 height 31
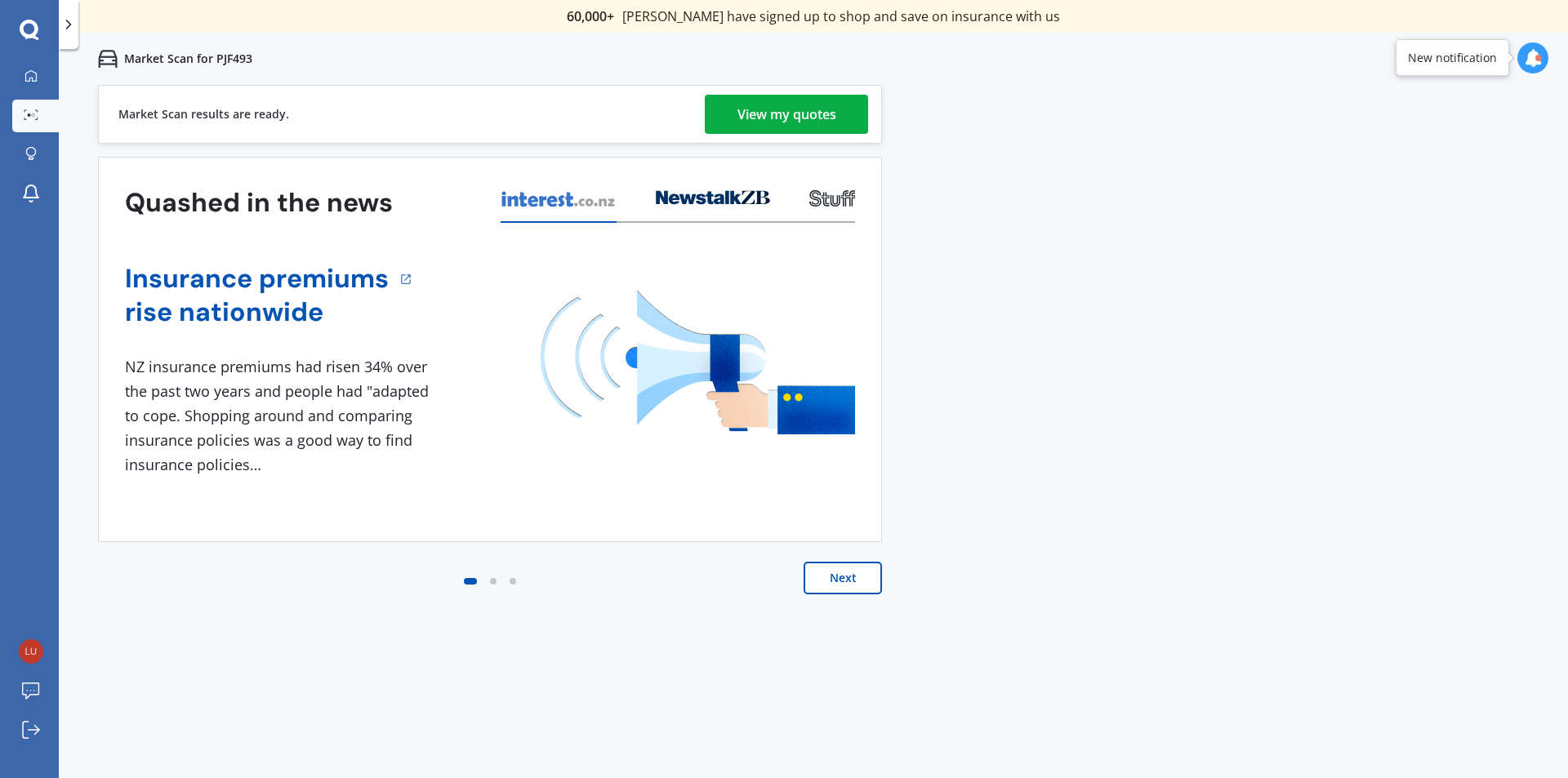
click at [802, 106] on div "View my quotes" at bounding box center [786, 115] width 99 height 39
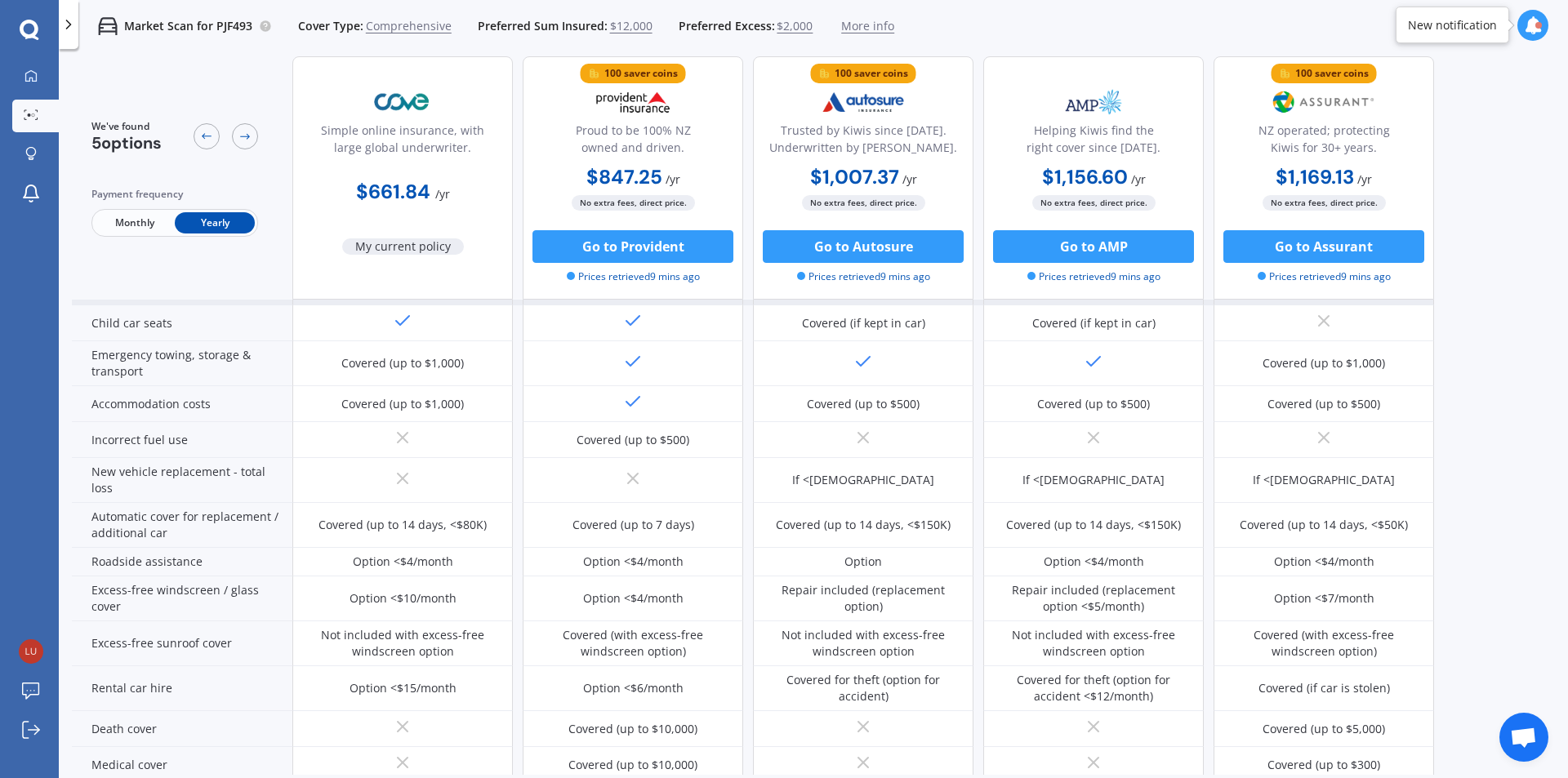
scroll to position [572, 0]
